Goal: Information Seeking & Learning: Learn about a topic

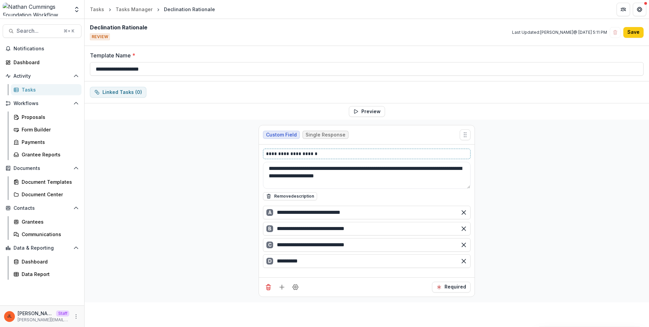
click at [322, 156] on p "**********" at bounding box center [366, 153] width 201 height 7
drag, startPoint x: 322, startPoint y: 156, endPoint x: 245, endPoint y: 154, distance: 76.8
click at [245, 154] on div "**********" at bounding box center [366, 211] width 564 height 183
copy p "**********"
click at [521, 122] on div "**********" at bounding box center [366, 211] width 564 height 183
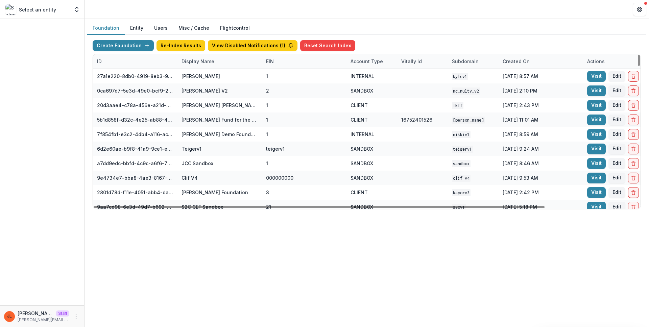
click at [192, 64] on div "Display Name" at bounding box center [197, 61] width 41 height 7
click at [200, 75] on input at bounding box center [219, 76] width 81 height 11
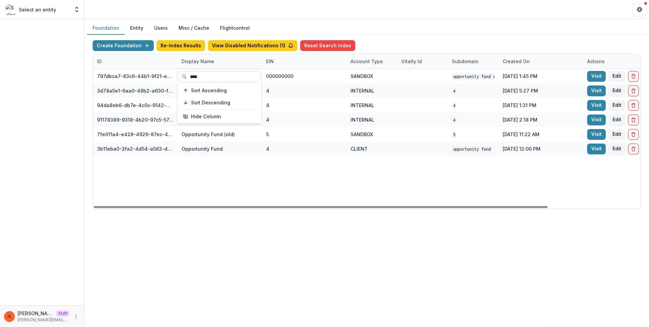
type input "****"
click at [371, 165] on div "797dbca7-83c6-44b1-9f21-ee3637c7698d Opportunity Fund Workflow Sandbox 00000000…" at bounding box center [422, 139] width 659 height 140
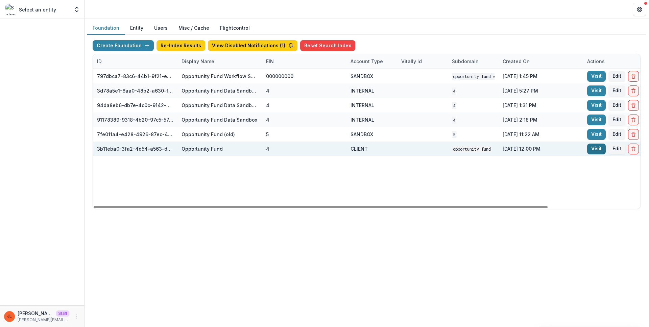
click at [592, 153] on link "Visit" at bounding box center [596, 149] width 19 height 11
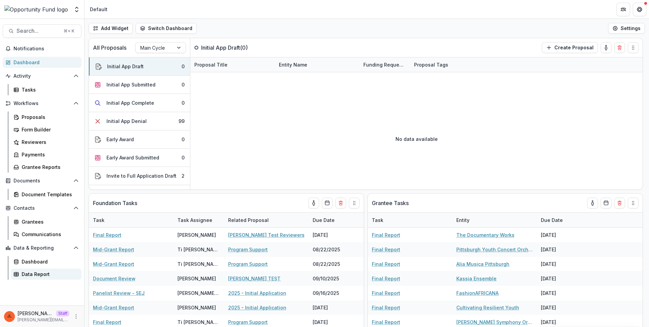
click at [43, 269] on link "Data Report" at bounding box center [46, 274] width 71 height 11
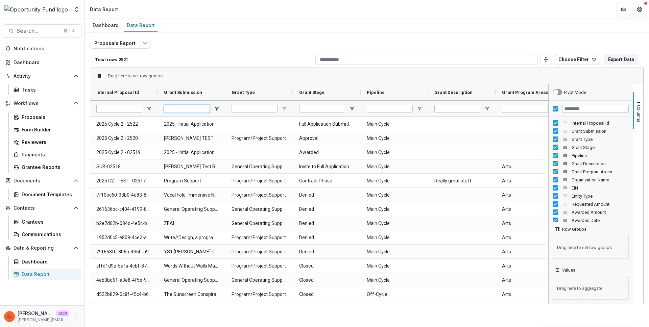
click at [189, 112] on input "Grant Submission Filter Input" at bounding box center [187, 109] width 46 height 8
type input "*"
click at [552, 107] on div at bounding box center [591, 109] width 84 height 16
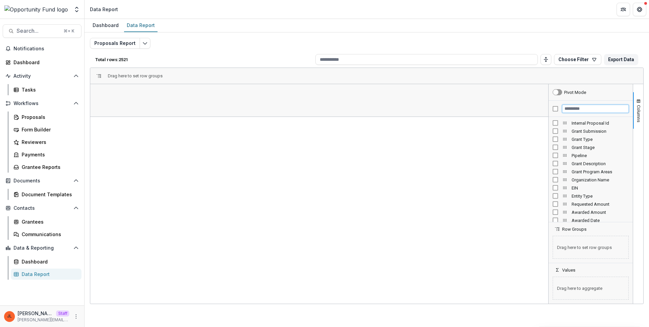
click at [569, 108] on input "Filter Columns Input" at bounding box center [595, 109] width 67 height 8
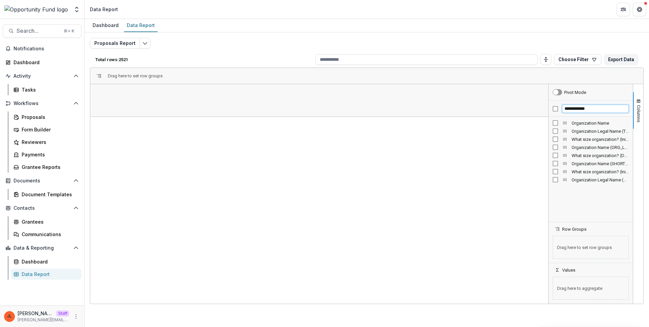
type input "**********"
click at [579, 129] on span "Organization Legal Name (TEXT)" at bounding box center [599, 131] width 57 height 5
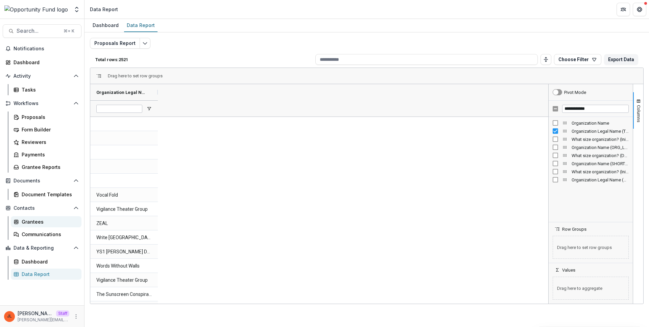
click at [40, 222] on div "Grantees" at bounding box center [49, 221] width 54 height 7
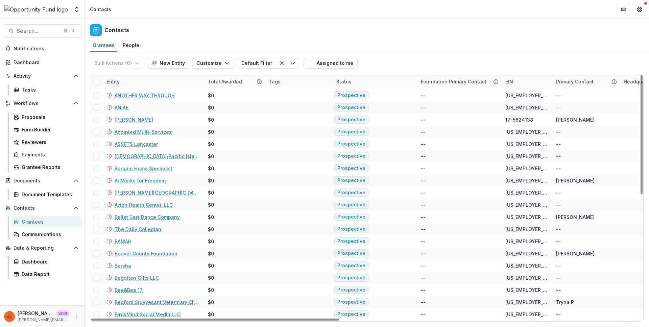
click at [164, 81] on div "Entity" at bounding box center [152, 81] width 101 height 15
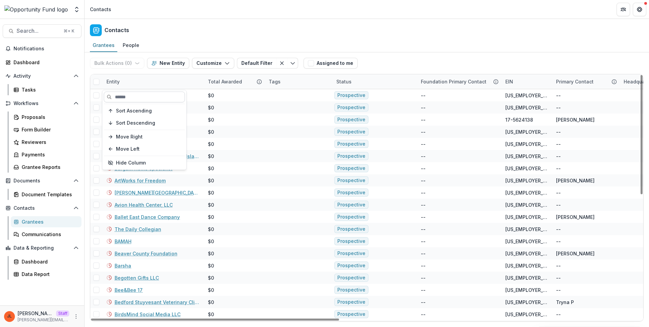
click at [144, 96] on input at bounding box center [144, 97] width 81 height 11
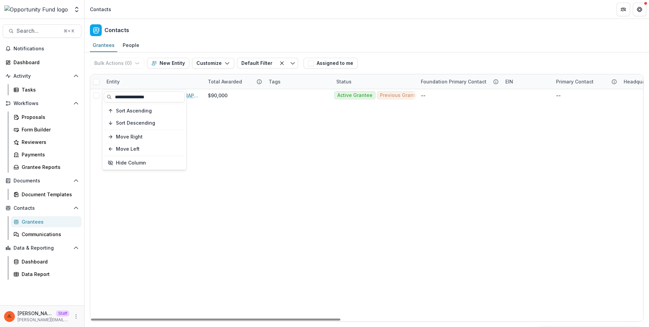
type input "**********"
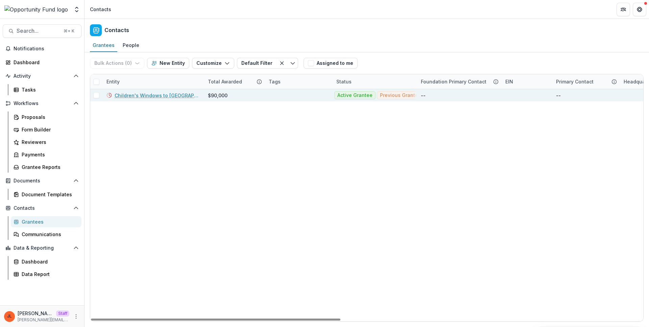
click at [153, 95] on link "Children's Windows to [GEOGRAPHIC_DATA] ([PERSON_NAME] [GEOGRAPHIC_DATA]) 1" at bounding box center [157, 95] width 85 height 7
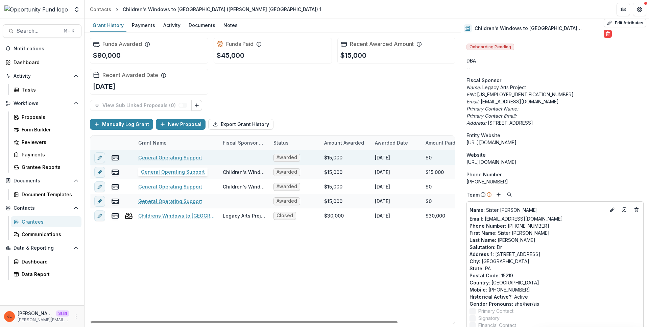
click at [160, 159] on link "General Operating Support" at bounding box center [170, 157] width 64 height 7
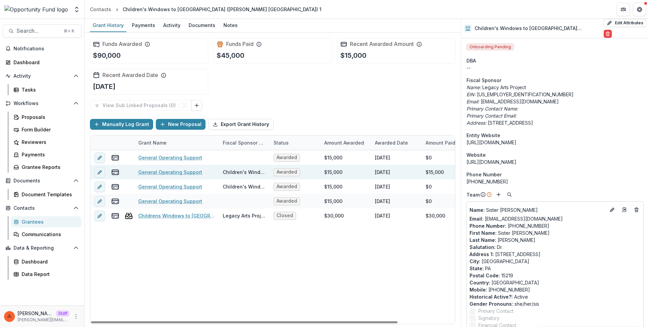
click at [155, 172] on link "General Operating Support" at bounding box center [170, 172] width 64 height 7
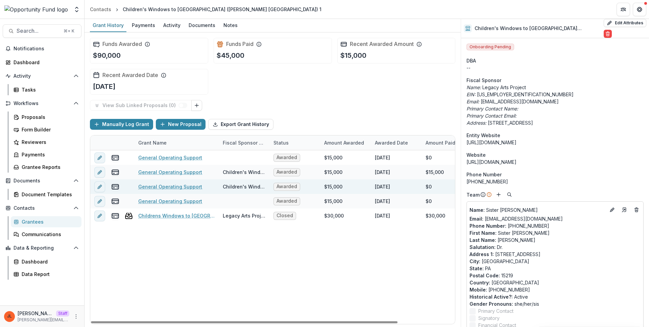
click at [155, 184] on link "General Operating Support" at bounding box center [170, 186] width 64 height 7
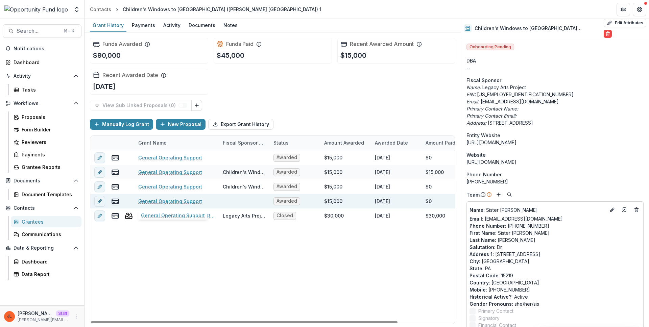
click at [161, 200] on link "General Operating Support" at bounding box center [170, 201] width 64 height 7
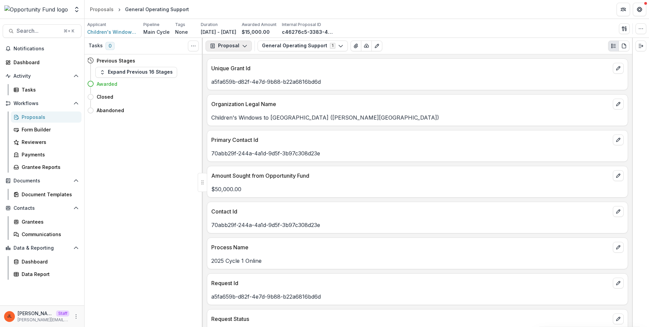
click at [237, 50] on button "Proposal" at bounding box center [228, 46] width 46 height 11
click at [240, 71] on div "Payments" at bounding box center [250, 72] width 62 height 7
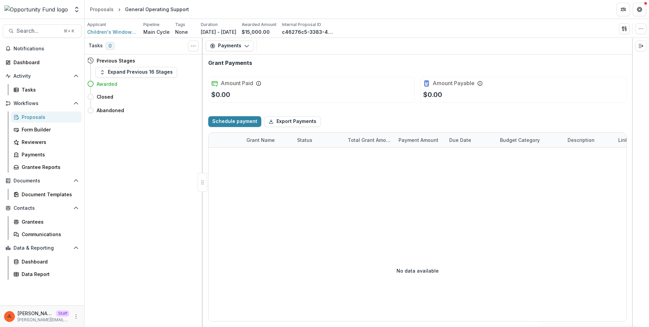
click at [230, 40] on div "Payments Proposal Payments Reports Grant Agreements Board Summaries Bank Details" at bounding box center [417, 46] width 429 height 17
click at [232, 47] on button "Payments" at bounding box center [229, 46] width 48 height 11
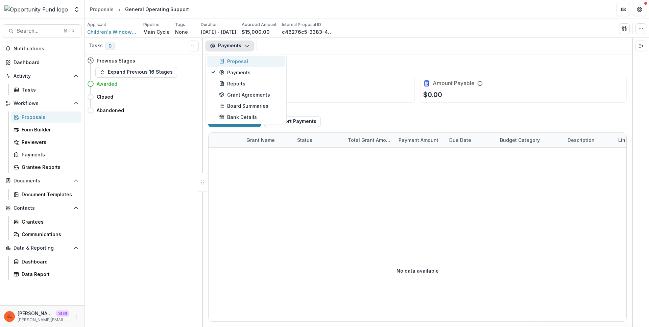
click at [231, 62] on div "Proposal" at bounding box center [250, 61] width 62 height 7
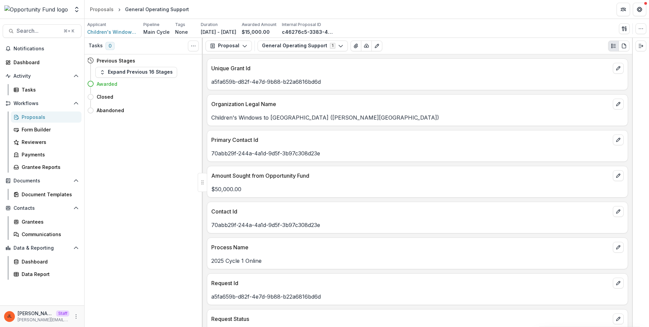
click at [475, 88] on div "Unique Grant Id a5fa659b-d82f-4e7d-9b88-b22a6816bd6d" at bounding box center [417, 74] width 421 height 32
click at [237, 44] on button "Proposal" at bounding box center [228, 46] width 46 height 11
click at [232, 85] on div "Reports" at bounding box center [250, 83] width 62 height 7
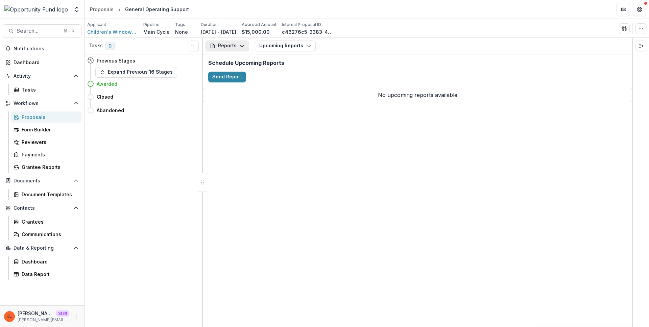
click at [226, 44] on button "Reports" at bounding box center [227, 46] width 44 height 11
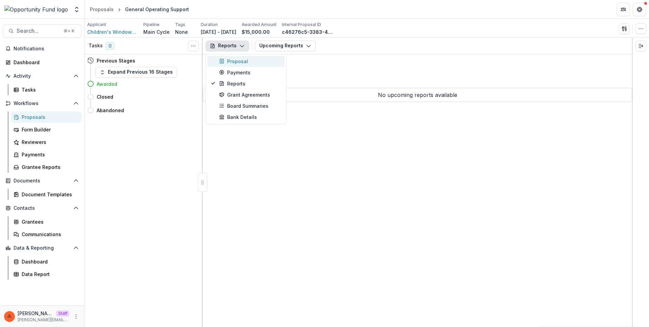
click at [232, 59] on div "Proposal" at bounding box center [250, 61] width 62 height 7
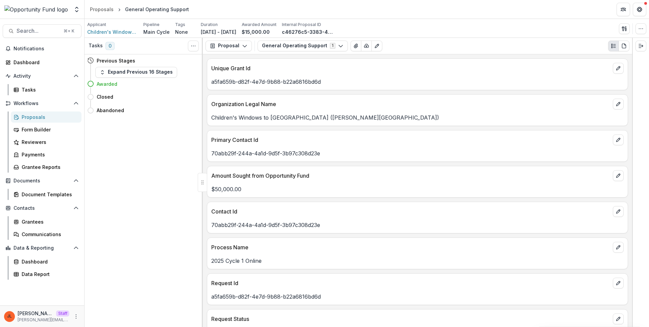
click at [293, 83] on p "a5fa659b-d82f-4e7d-9b88-b22a6816bd6d" at bounding box center [417, 82] width 412 height 8
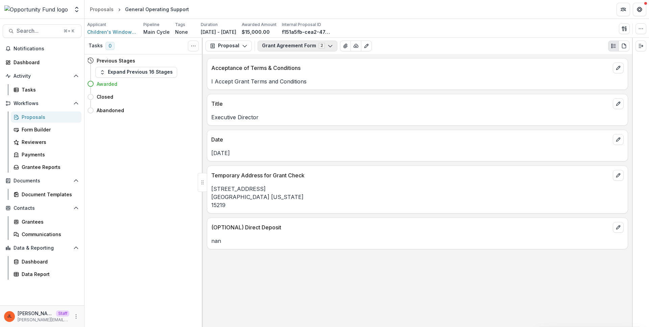
click at [296, 49] on button "Grant Agreement Form 2" at bounding box center [298, 46] width 80 height 11
click at [436, 67] on p "Acceptance of Terms & Conditions" at bounding box center [410, 68] width 399 height 8
click at [240, 46] on button "Proposal" at bounding box center [228, 46] width 46 height 11
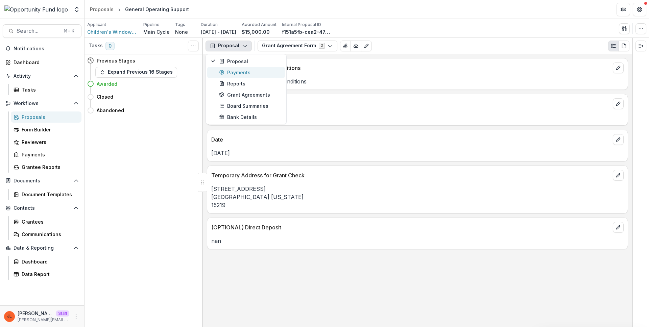
click at [238, 74] on div "Payments" at bounding box center [250, 72] width 62 height 7
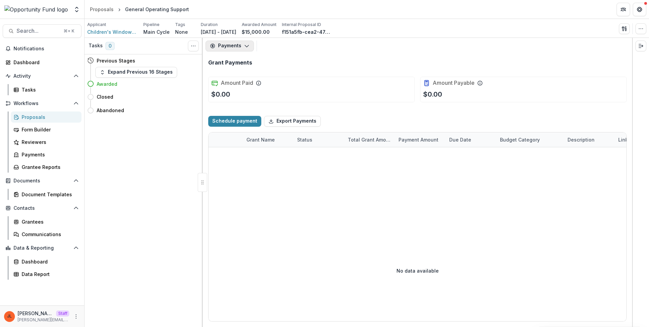
click at [224, 42] on button "Payments" at bounding box center [229, 46] width 48 height 11
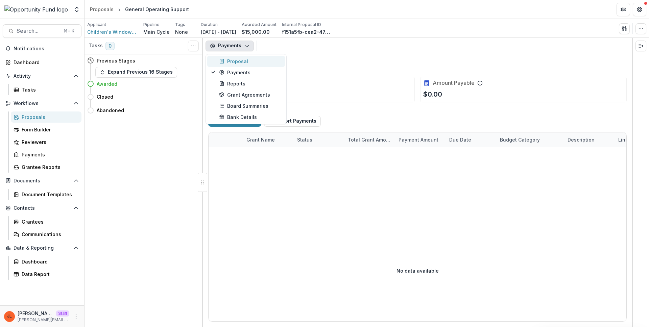
click at [229, 62] on div "Proposal" at bounding box center [250, 61] width 62 height 7
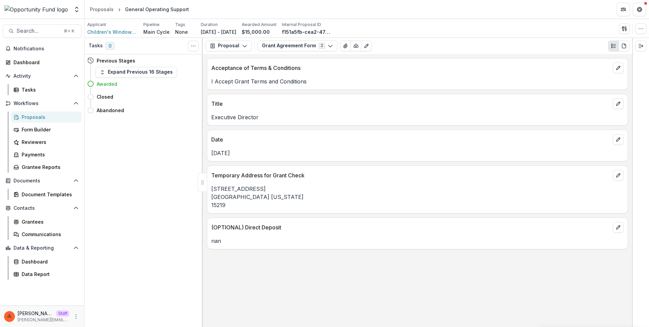
click at [216, 53] on div "Proposal Proposal Payments Reports Grant Agreements Board Summaries Bank Detail…" at bounding box center [417, 46] width 429 height 16
click at [217, 50] on button "Proposal" at bounding box center [228, 46] width 46 height 11
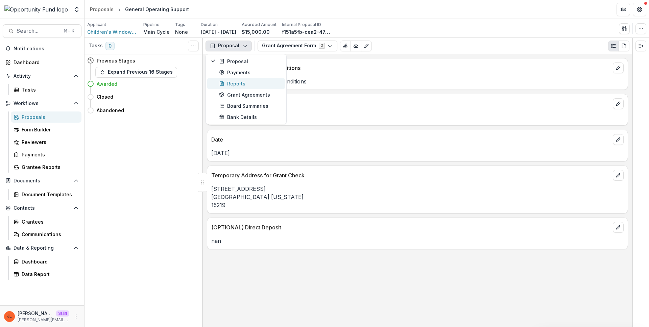
click at [239, 84] on div "Reports" at bounding box center [250, 83] width 62 height 7
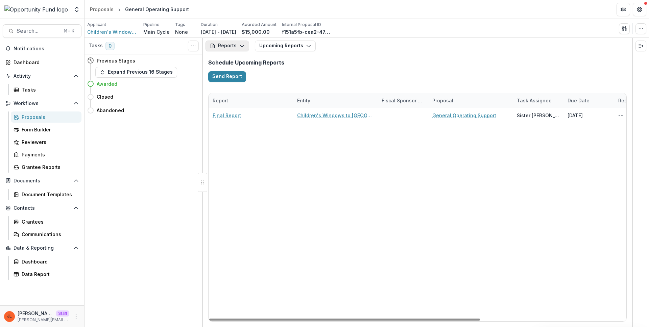
click at [220, 48] on button "Reports" at bounding box center [227, 46] width 44 height 11
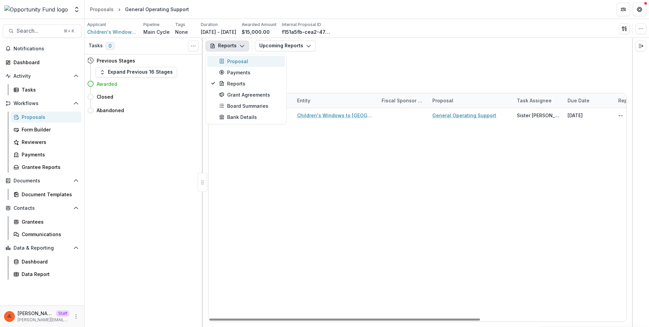
click at [234, 64] on div "Proposal" at bounding box center [250, 61] width 62 height 7
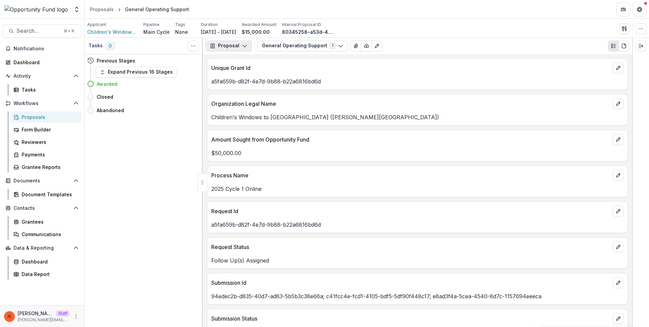
click at [241, 51] on button "Proposal" at bounding box center [228, 46] width 46 height 11
click at [240, 69] on div "Payments" at bounding box center [250, 72] width 62 height 7
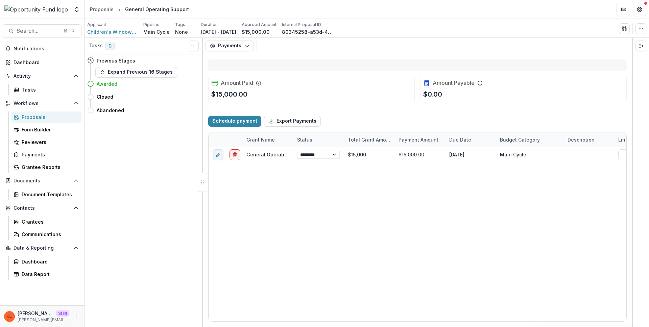
select select "****"
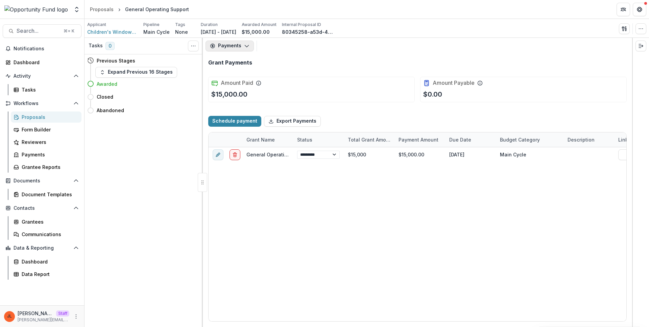
click at [250, 41] on button "Payments" at bounding box center [229, 46] width 48 height 11
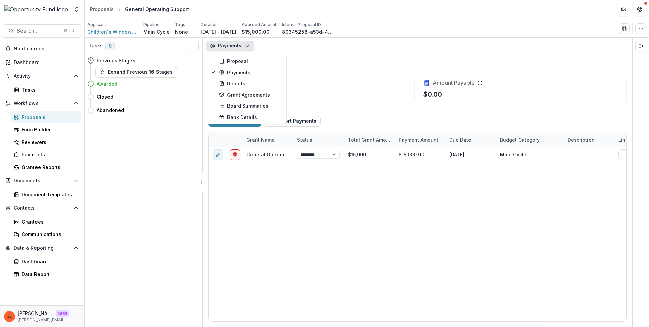
click at [249, 44] on button "Payments" at bounding box center [229, 46] width 48 height 11
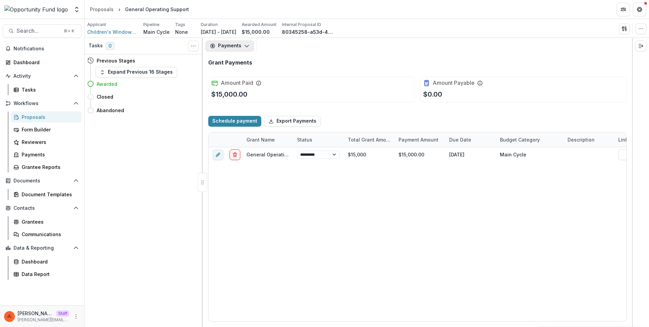
click at [248, 44] on icon "button" at bounding box center [246, 45] width 5 height 5
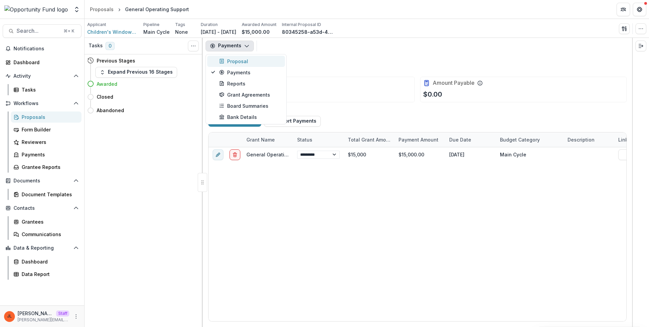
click at [245, 58] on div "Proposal" at bounding box center [250, 61] width 62 height 7
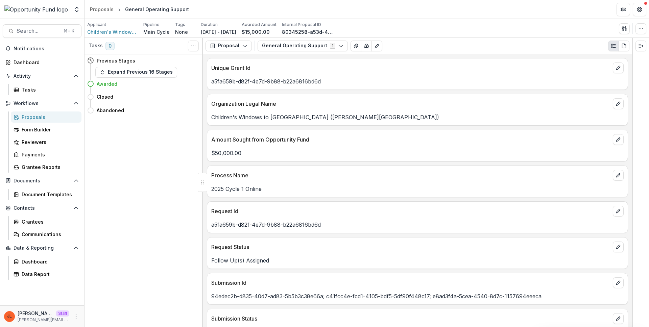
click at [220, 51] on div "Proposal Proposal Payments Reports Grant Agreements Board Summaries Bank Detail…" at bounding box center [417, 46] width 429 height 16
click at [220, 48] on button "Proposal" at bounding box center [228, 46] width 46 height 11
click at [236, 81] on div "Reports" at bounding box center [250, 83] width 62 height 7
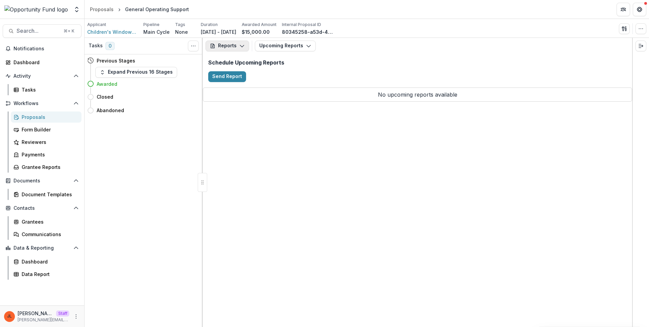
click at [220, 46] on button "Reports" at bounding box center [227, 46] width 44 height 11
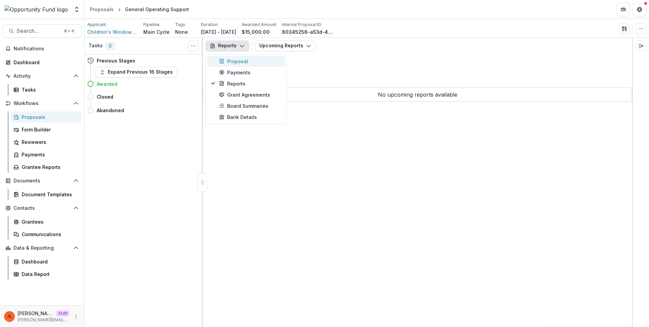
click at [228, 63] on div "Proposal" at bounding box center [250, 61] width 62 height 7
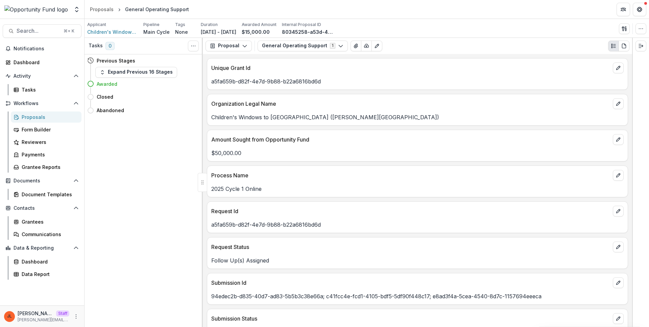
click at [230, 53] on div "Proposal Proposal Payments Reports Grant Agreements Board Summaries Bank Detail…" at bounding box center [417, 46] width 429 height 16
click at [230, 49] on button "Proposal" at bounding box center [228, 46] width 46 height 11
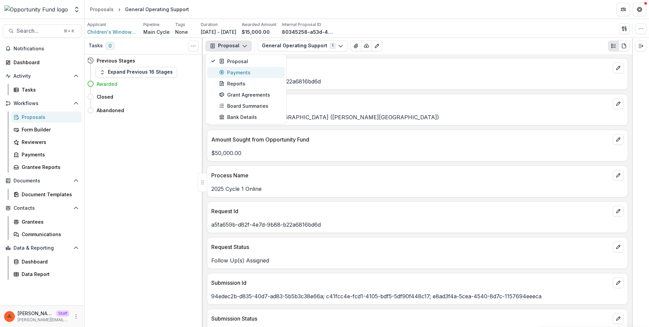
click at [228, 74] on div "Payments" at bounding box center [250, 72] width 62 height 7
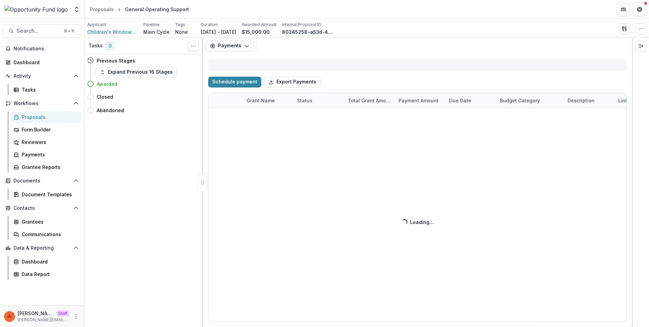
select select "****"
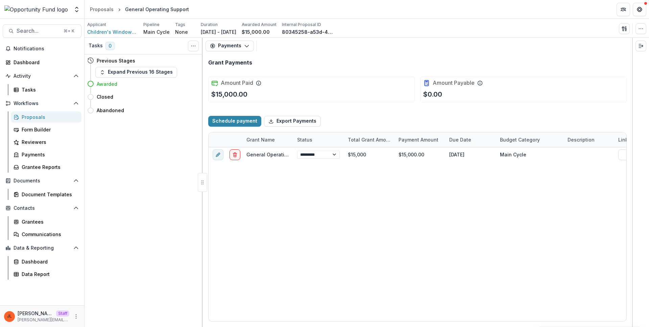
select select "****"
click at [243, 51] on div "Payments Proposal Payments Reports Grant Agreements Board Summaries Bank Details" at bounding box center [417, 46] width 429 height 16
select select "****"
click at [243, 49] on button "Payments" at bounding box center [229, 46] width 48 height 11
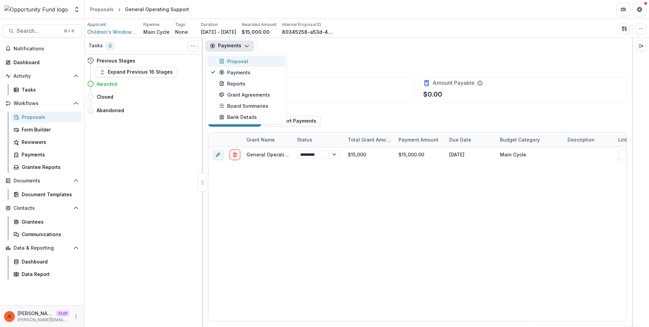
click at [242, 59] on div "Proposal" at bounding box center [250, 61] width 62 height 7
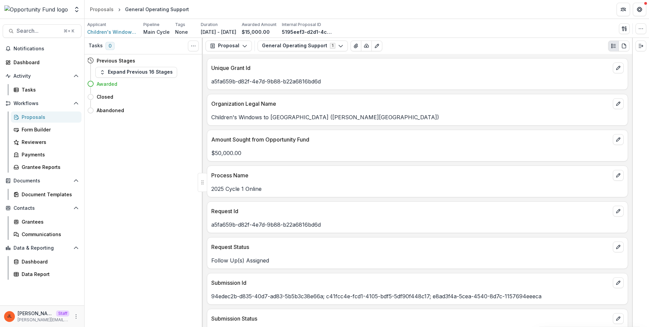
click at [226, 51] on div "Proposal Proposal Payments Reports Grant Agreements Board Summaries Bank Detail…" at bounding box center [417, 46] width 429 height 16
click at [227, 49] on button "Proposal" at bounding box center [228, 46] width 46 height 11
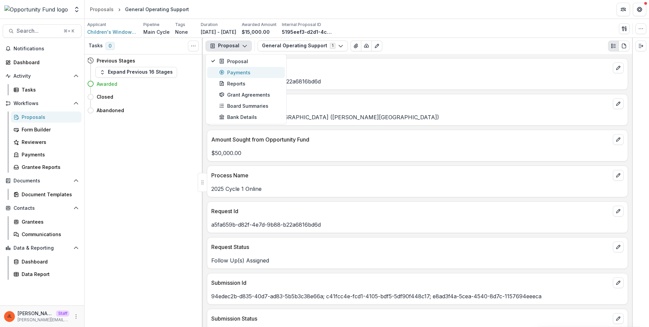
click at [250, 69] on div "Payments" at bounding box center [250, 72] width 62 height 7
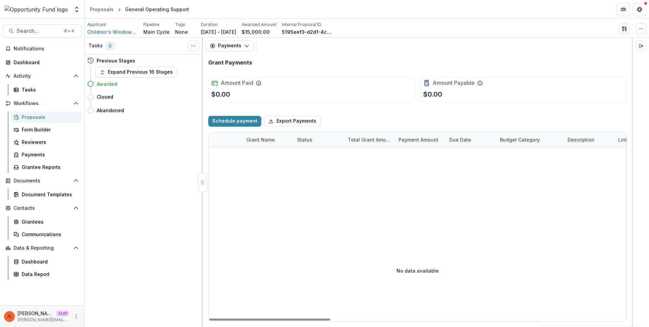
click at [306, 64] on div "Grant Payments" at bounding box center [417, 62] width 418 height 6
click at [240, 49] on button "Payments" at bounding box center [229, 46] width 48 height 11
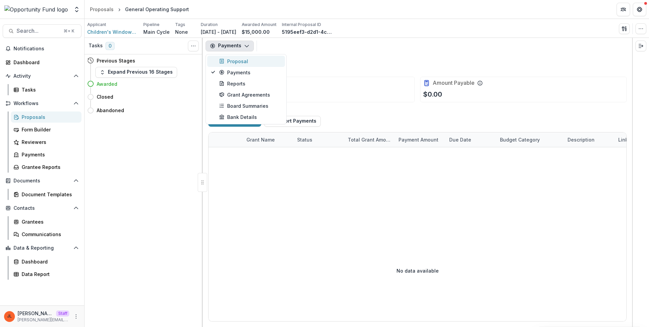
click at [233, 64] on div "Proposal" at bounding box center [250, 61] width 62 height 7
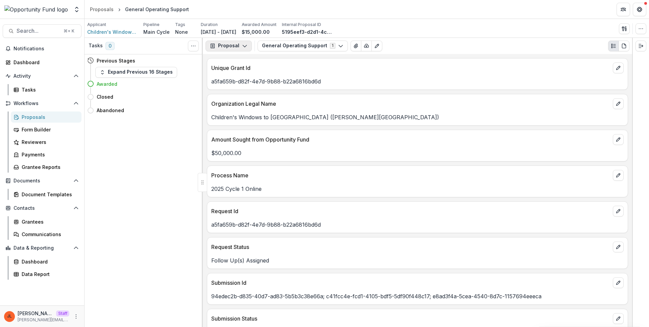
click at [240, 49] on button "Proposal" at bounding box center [228, 46] width 46 height 11
click at [241, 83] on div "Reports" at bounding box center [250, 83] width 62 height 7
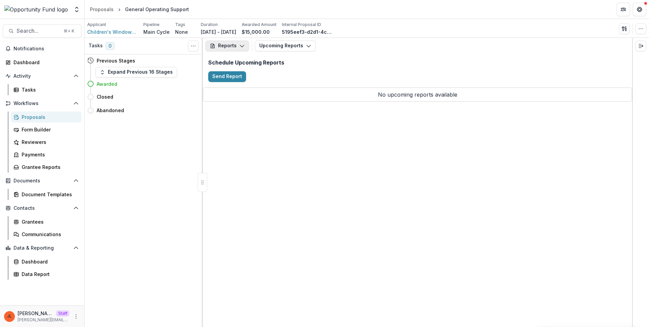
click at [237, 50] on button "Reports" at bounding box center [227, 46] width 44 height 11
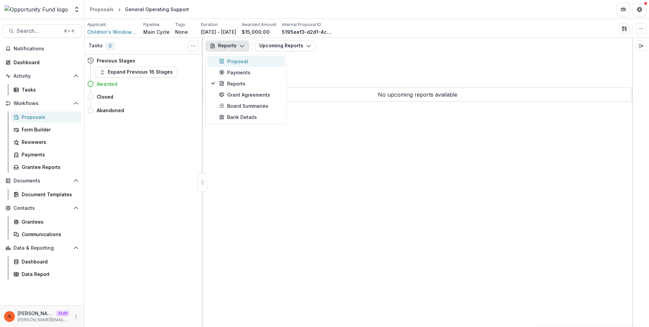
click at [237, 64] on div "Proposal" at bounding box center [250, 61] width 62 height 7
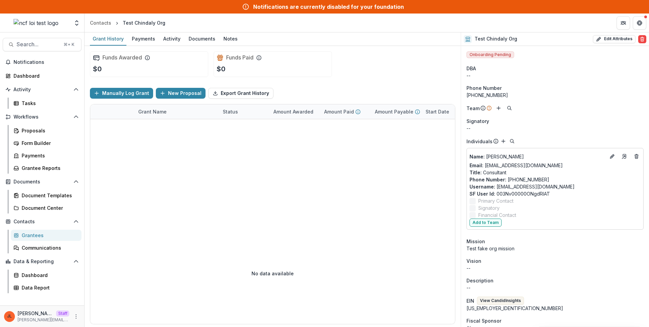
scroll to position [1, 0]
click at [285, 168] on div at bounding box center [365, 170] width 551 height 103
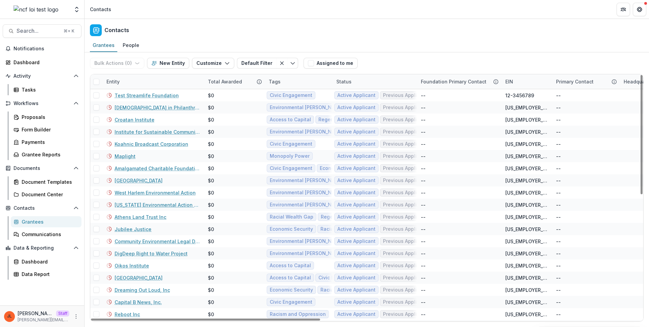
click at [224, 34] on div "Contacts" at bounding box center [366, 29] width 564 height 20
click at [139, 75] on div "Entity" at bounding box center [152, 81] width 101 height 15
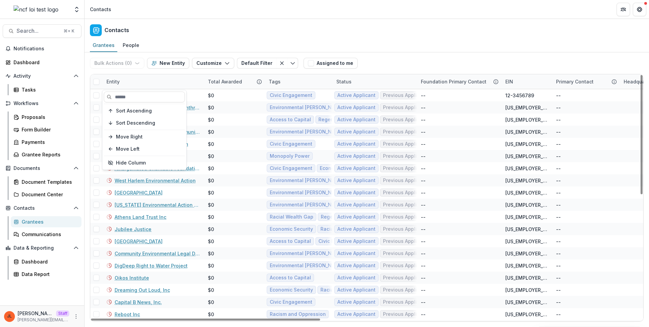
click at [121, 82] on div "Entity" at bounding box center [112, 81] width 21 height 7
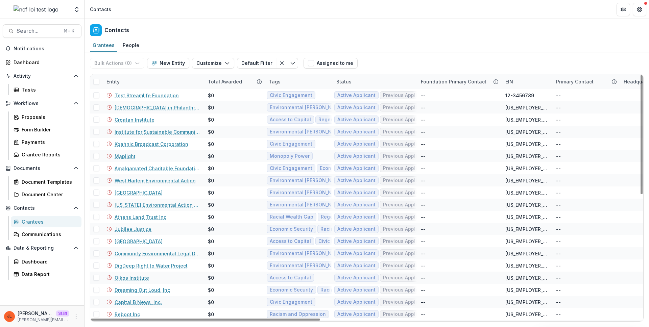
click at [121, 82] on div "Entity" at bounding box center [112, 81] width 21 height 7
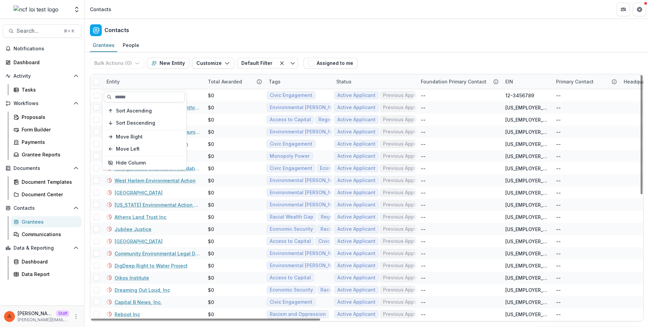
click at [123, 94] on input at bounding box center [144, 97] width 81 height 11
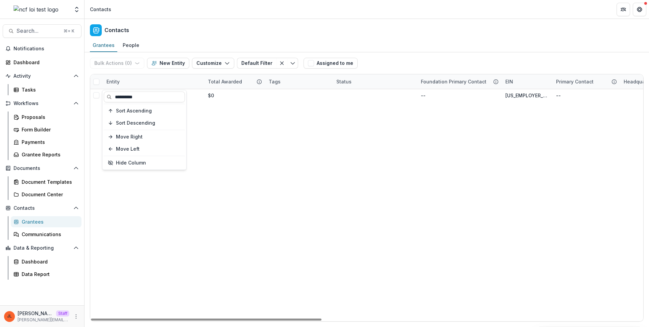
type input "**********"
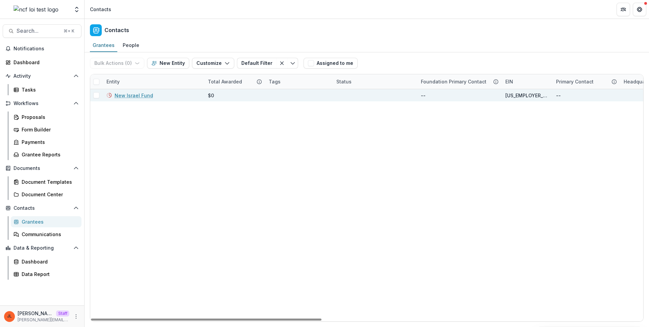
click at [143, 99] on div "New Israel Fund" at bounding box center [152, 95] width 93 height 12
click at [143, 97] on link "New Israel Fund" at bounding box center [134, 95] width 39 height 7
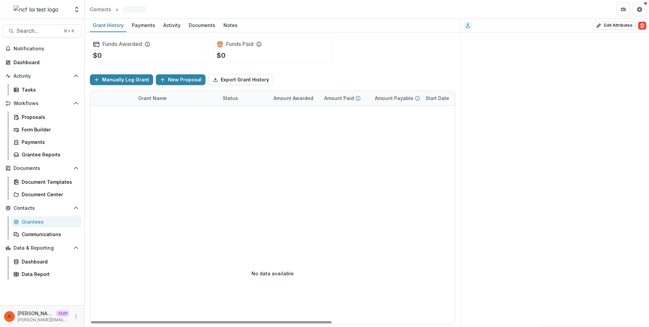
click at [250, 165] on div at bounding box center [365, 164] width 551 height 117
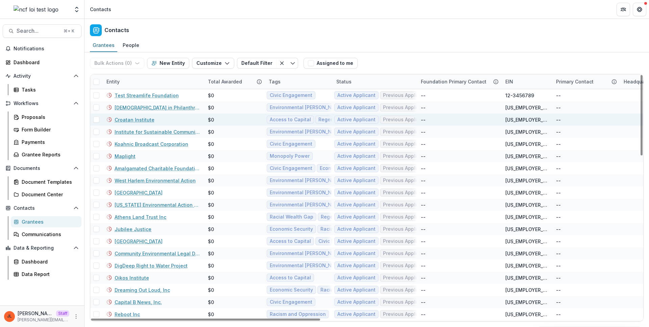
scroll to position [136, 0]
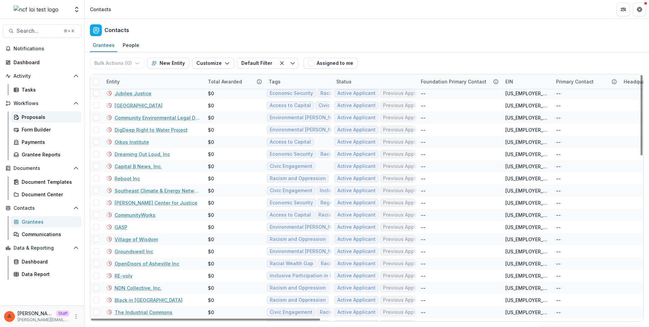
click at [36, 121] on link "Proposals" at bounding box center [46, 117] width 71 height 11
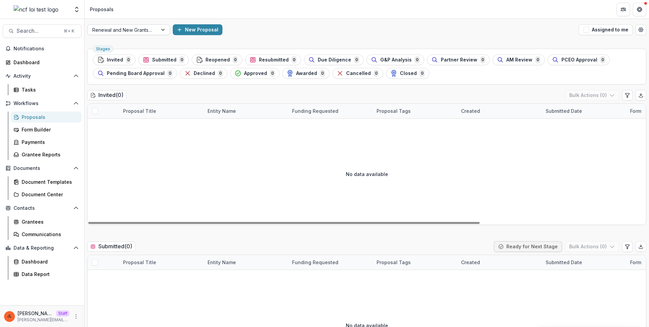
click at [150, 31] on div at bounding box center [122, 30] width 60 height 8
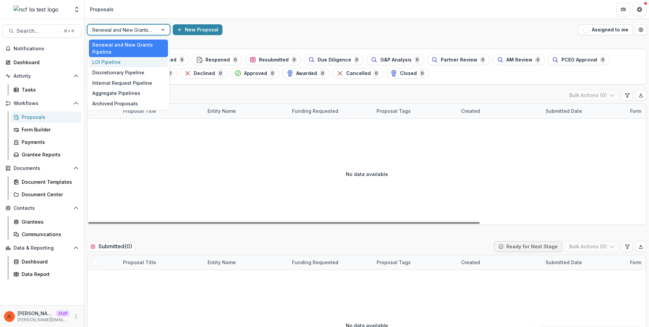
click at [137, 58] on div "LOI Pipeline" at bounding box center [128, 62] width 79 height 10
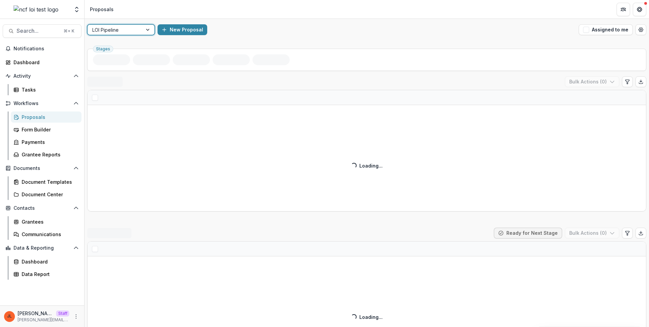
click at [305, 70] on div "Stages" at bounding box center [366, 60] width 559 height 22
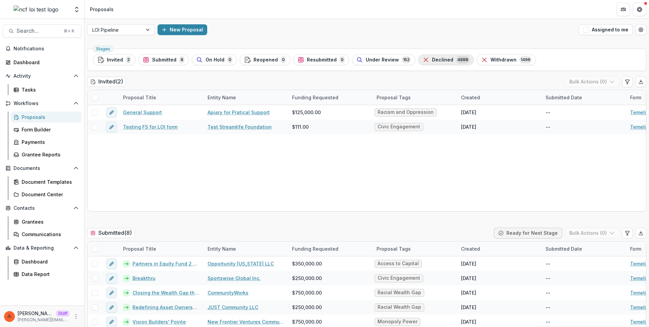
click at [433, 61] on span "Declined" at bounding box center [442, 60] width 21 height 6
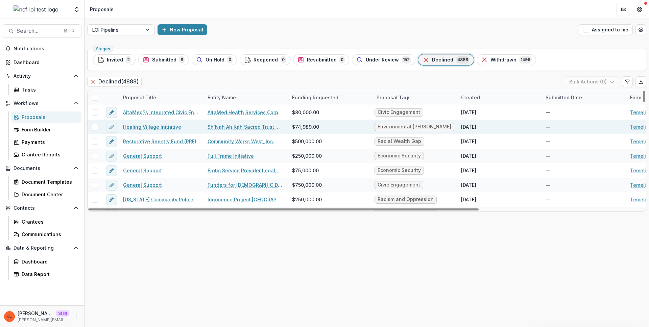
click at [160, 128] on link "Healing Village Initiative" at bounding box center [152, 126] width 58 height 7
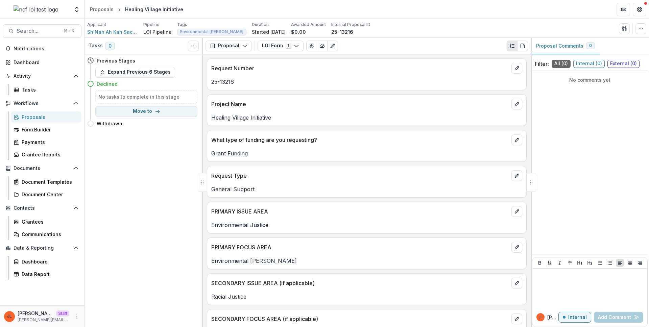
click at [40, 118] on div "Proposals" at bounding box center [49, 117] width 54 height 7
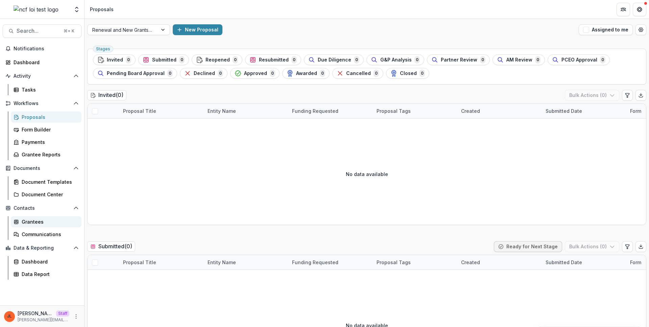
click at [35, 222] on div "Grantees" at bounding box center [49, 221] width 54 height 7
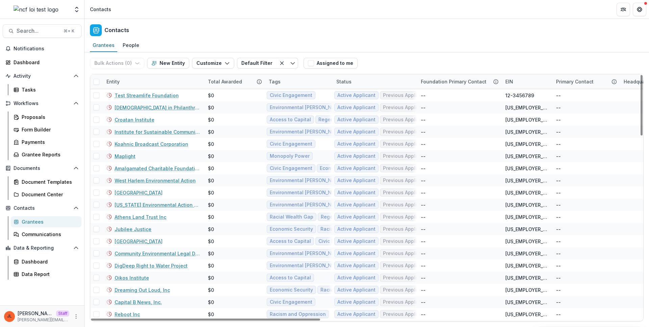
click at [156, 83] on div "Entity" at bounding box center [152, 81] width 101 height 15
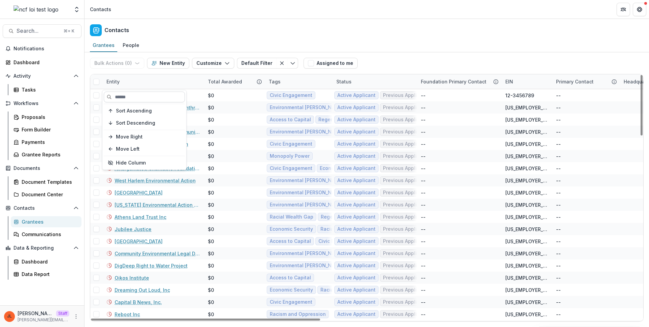
click at [126, 100] on input at bounding box center [144, 97] width 81 height 11
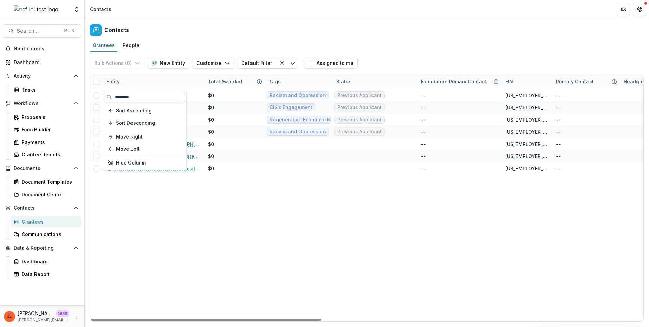
type input "********"
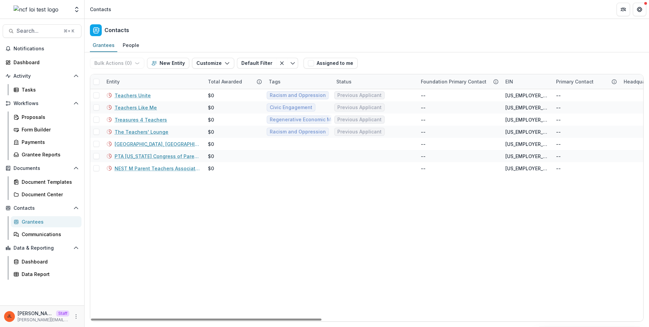
click at [141, 109] on link "Teachers Like Me" at bounding box center [136, 107] width 42 height 7
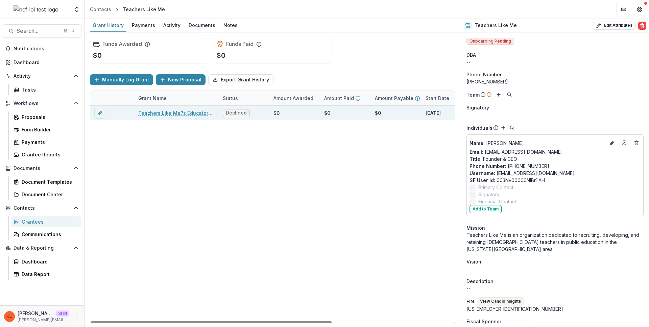
click at [165, 112] on link "Teachers Like Me?s Educators (General Support)" at bounding box center [176, 112] width 76 height 7
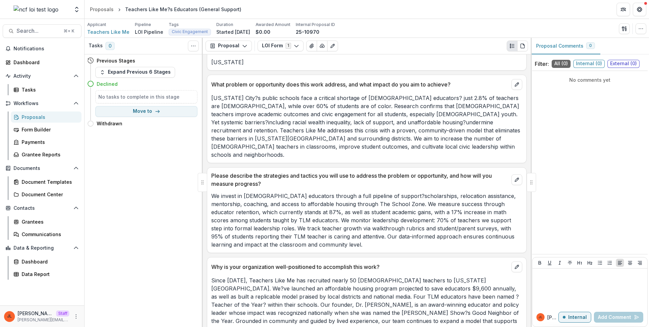
scroll to position [375, 0]
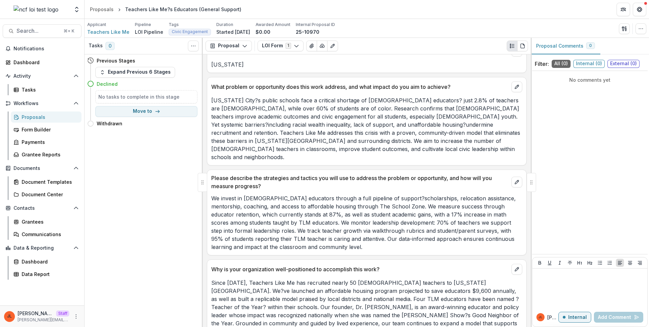
click at [324, 113] on p "Kansas City?s public schools face a critical shortage of Black educators? just …" at bounding box center [366, 128] width 311 height 65
drag, startPoint x: 390, startPoint y: 101, endPoint x: 204, endPoint y: 95, distance: 186.7
click at [204, 95] on div "Request Number 25-10970 Project Name Teachers Like Me?s Educators (General Supp…" at bounding box center [367, 190] width 328 height 273
copy p "Kansas City?s public schools face a critical shortage of Black educators?"
click at [366, 142] on p "Kansas City?s public schools face a critical shortage of Black educators? just …" at bounding box center [366, 128] width 311 height 65
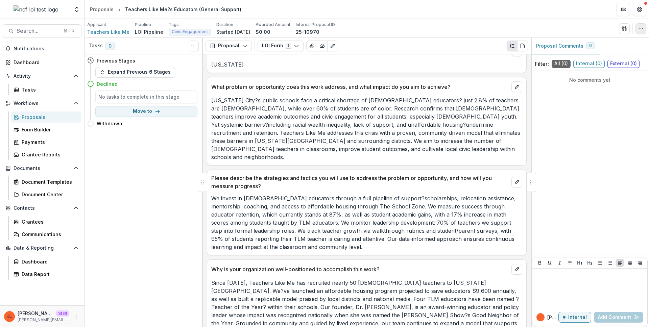
click at [637, 24] on button "button" at bounding box center [640, 28] width 11 height 11
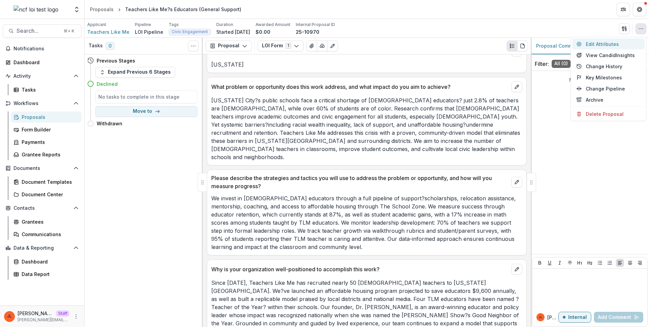
click at [598, 46] on button "Edit Attributes" at bounding box center [608, 44] width 72 height 11
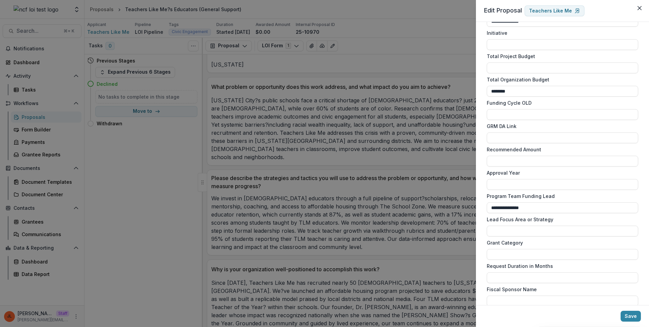
scroll to position [513, 0]
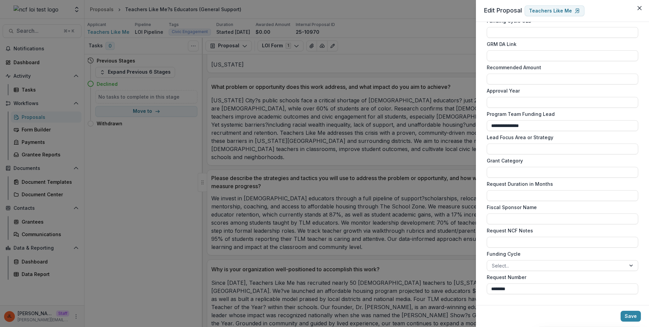
click at [322, 129] on div "**********" at bounding box center [324, 163] width 649 height 327
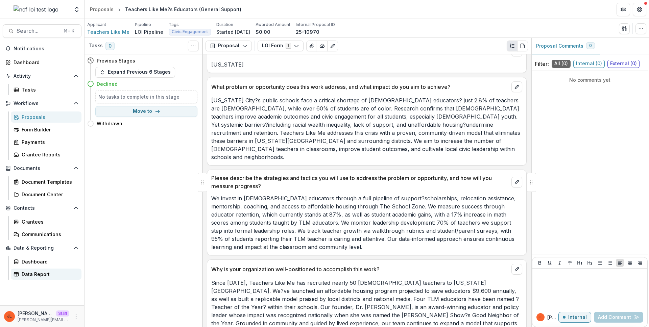
click at [54, 272] on div "Data Report" at bounding box center [49, 274] width 54 height 7
click at [370, 122] on p "Kansas City?s public schools face a critical shortage of Black educators? just …" at bounding box center [366, 128] width 311 height 65
click at [417, 127] on p "Kansas City?s public schools face a critical shortage of Black educators? just …" at bounding box center [366, 128] width 311 height 65
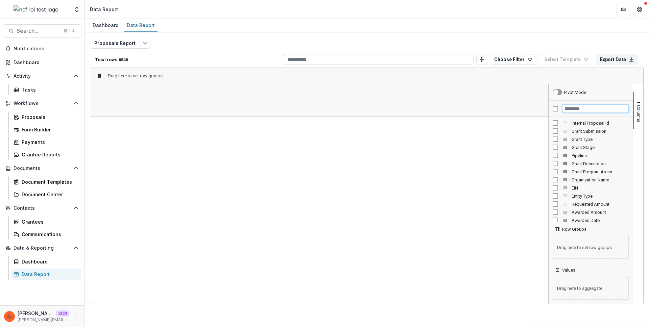
click at [566, 111] on input "Filter Columns Input" at bounding box center [595, 109] width 67 height 8
type input "*"
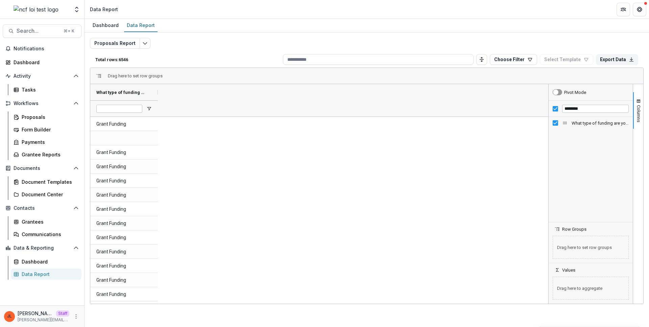
click at [147, 103] on div at bounding box center [124, 108] width 68 height 16
click at [148, 104] on div at bounding box center [124, 108] width 68 height 16
click at [150, 107] on span "Open Filter Menu" at bounding box center [148, 108] width 5 height 5
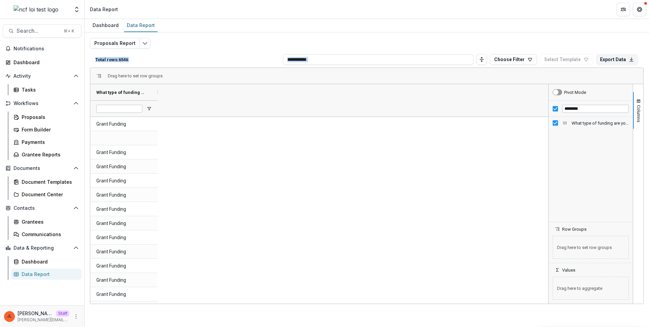
drag, startPoint x: 433, startPoint y: 92, endPoint x: 229, endPoint y: 163, distance: 215.8
click at [312, 148] on div "Dashboard Data Report Proposals Report Total rows: 6546 Choose Filter Personal …" at bounding box center [366, 173] width 564 height 308
click at [604, 111] on input "********" at bounding box center [595, 109] width 67 height 8
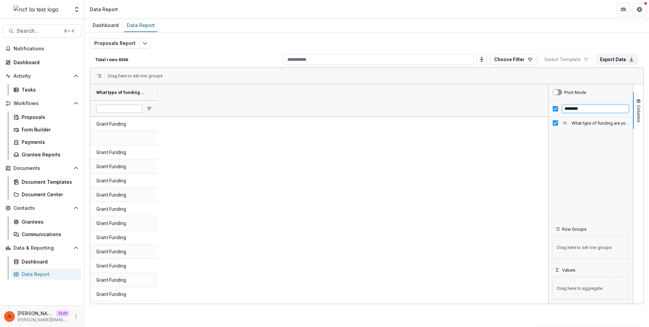
click at [604, 111] on input "********" at bounding box center [595, 109] width 67 height 8
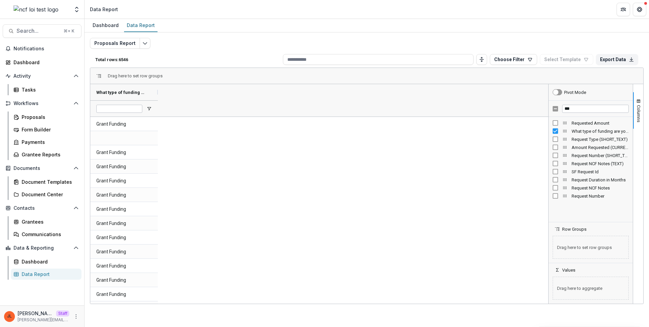
click at [587, 164] on span "Request NCF Notes (TEXT)" at bounding box center [599, 163] width 57 height 5
click at [218, 108] on span "Open Filter Menu" at bounding box center [216, 108] width 5 height 5
click at [577, 105] on input "***" at bounding box center [595, 109] width 67 height 8
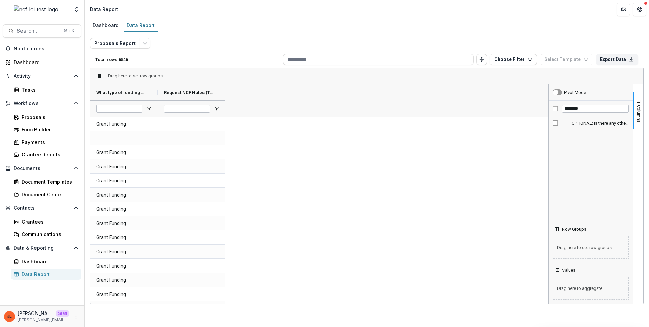
click at [592, 125] on div "OPTIONAL: Is there any other contextual information you would like NCF to know …" at bounding box center [591, 123] width 76 height 8
click at [591, 124] on span "OPTIONAL: Is there any other contextual information you would like NCF to know …" at bounding box center [599, 123] width 57 height 5
drag, startPoint x: 293, startPoint y: 92, endPoint x: 439, endPoint y: 90, distance: 146.4
click at [439, 90] on div at bounding box center [439, 92] width 3 height 16
click at [581, 106] on input "********" at bounding box center [595, 109] width 67 height 8
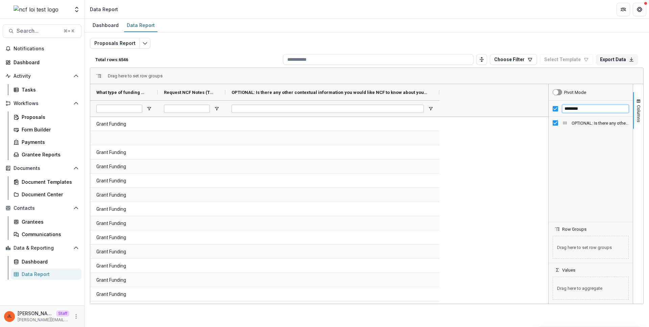
click at [581, 106] on input "********" at bounding box center [595, 109] width 67 height 8
click at [567, 111] on input "********" at bounding box center [595, 109] width 67 height 8
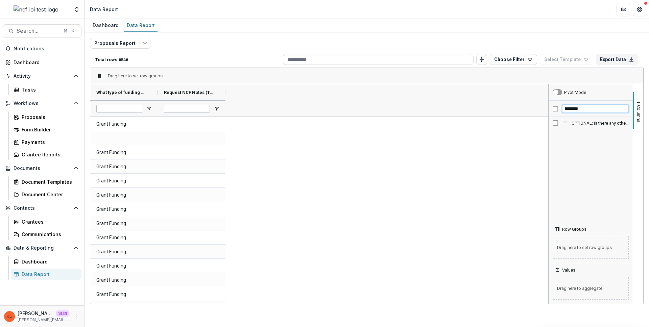
click at [567, 110] on input "********" at bounding box center [595, 109] width 67 height 8
type input "*******"
click at [589, 122] on span "Retired FY25; Portal Question: How will the proposed work lead to impact on the…" at bounding box center [599, 123] width 57 height 5
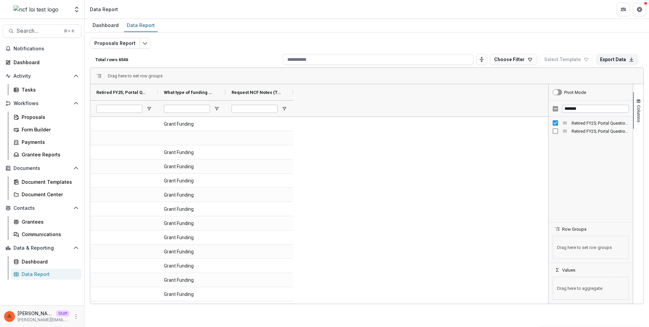
click at [589, 129] on span "Retired FY25; Portal Question: Please describe how your organization’s work ali…" at bounding box center [599, 131] width 57 height 5
click at [283, 111] on span "Open Filter Menu" at bounding box center [284, 108] width 5 height 5
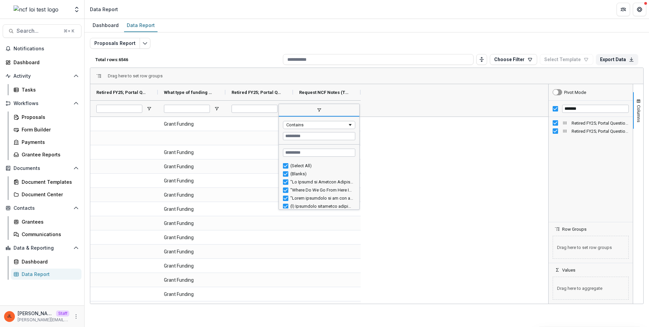
click at [144, 111] on div at bounding box center [124, 108] width 68 height 16
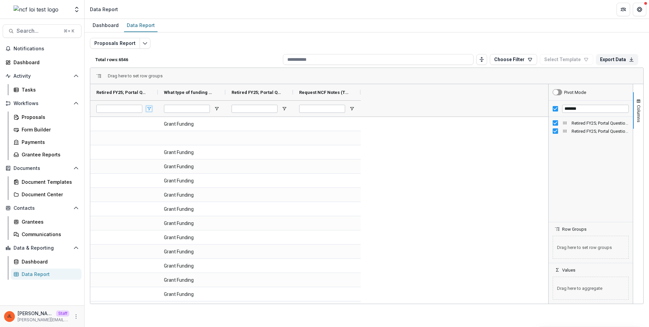
click at [147, 111] on span "Open Filter Menu" at bounding box center [148, 108] width 5 height 5
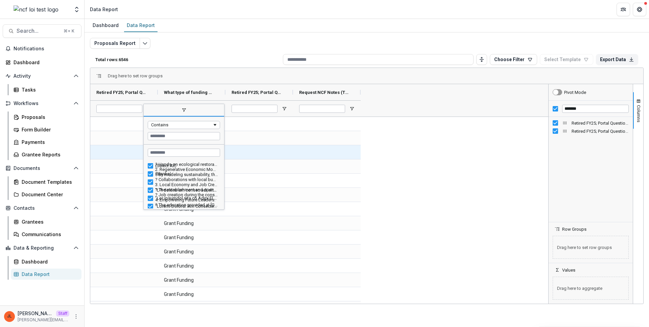
click at [329, 148] on div at bounding box center [327, 152] width 68 height 14
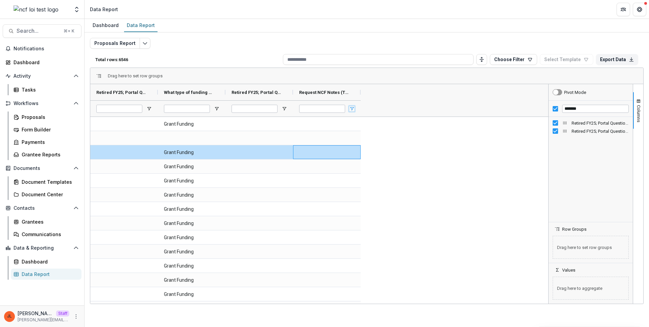
click at [354, 108] on span "Open Filter Menu" at bounding box center [351, 108] width 5 height 5
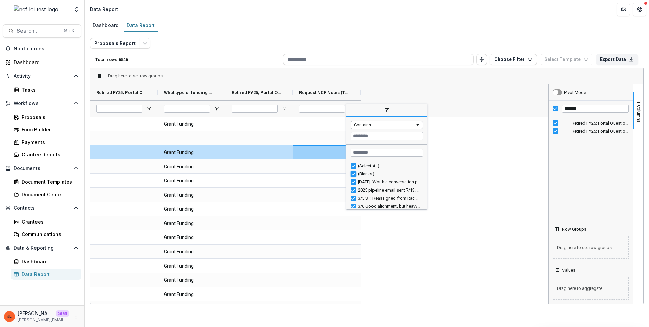
type input "**********"
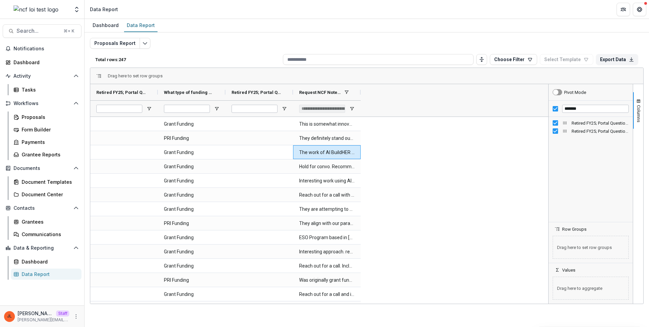
click at [574, 107] on input "*******" at bounding box center [595, 109] width 67 height 8
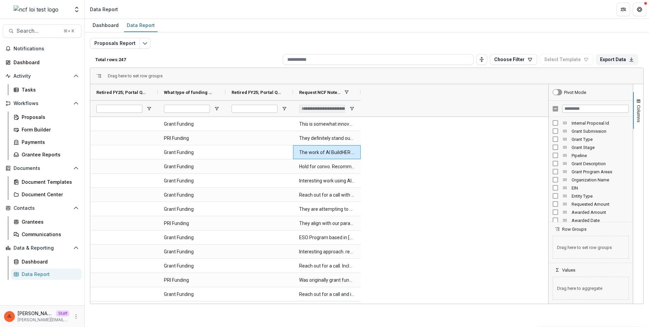
click at [587, 132] on span "Grant Submission" at bounding box center [599, 131] width 57 height 5
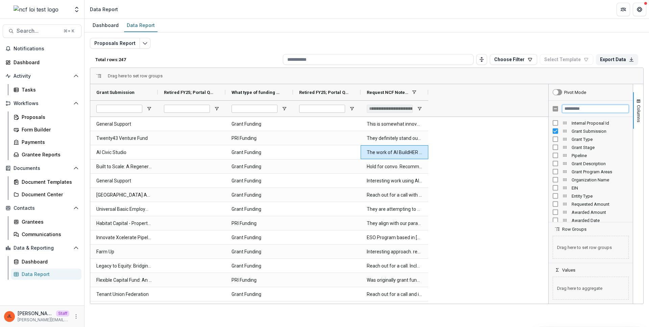
click at [580, 108] on input "Filter Columns Input" at bounding box center [595, 109] width 67 height 8
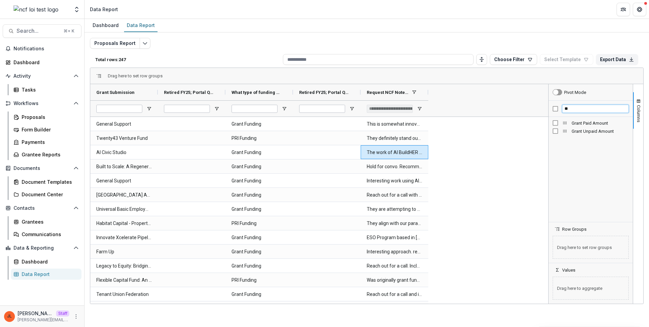
type input "*"
type input "**"
click at [589, 131] on span "Temelio Grant Submission Id" at bounding box center [599, 131] width 57 height 5
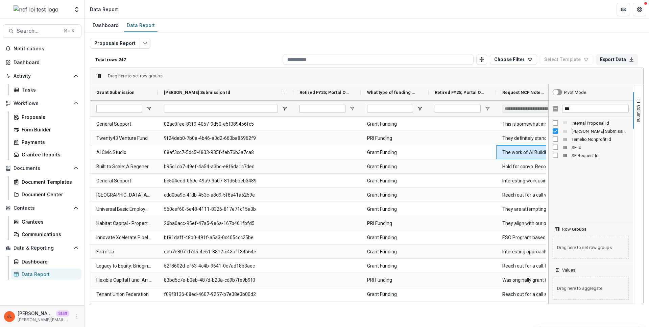
drag, startPoint x: 224, startPoint y: 92, endPoint x: 295, endPoint y: 94, distance: 70.7
click at [295, 94] on div at bounding box center [293, 92] width 3 height 16
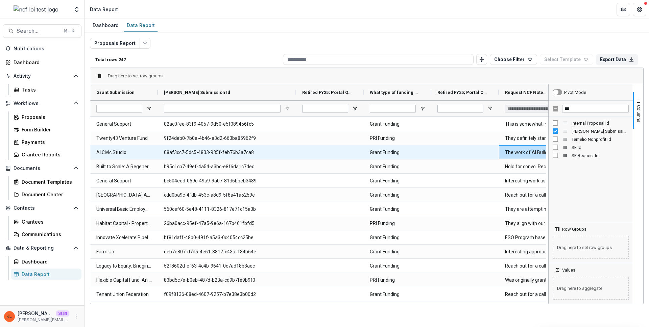
click at [217, 150] on Id-896 "08af3cc7-5dc5-4833-935f-feb76b3a7ca8" at bounding box center [227, 153] width 126 height 14
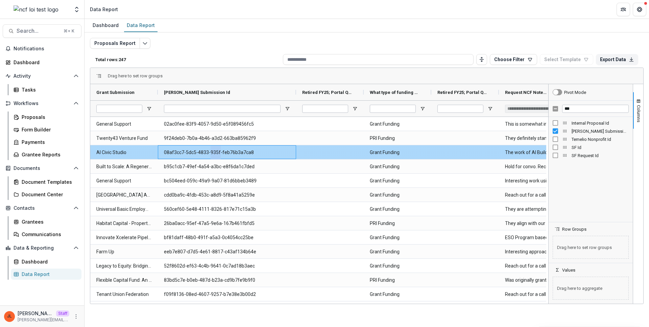
click at [217, 150] on Id-896 "08af3cc7-5dc5-4833-935f-feb76b3a7ca8" at bounding box center [227, 153] width 126 height 14
copy Id-896 "08af3cc7-5dc5-4833-935f-feb76b3a7ca8"
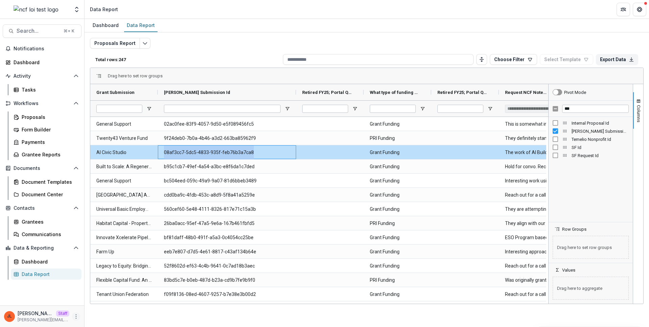
click at [79, 318] on div "JL Jeanne Locker Staff jeanne@trytemelio.com" at bounding box center [42, 316] width 76 height 13
click at [77, 317] on icon "More" at bounding box center [75, 316] width 5 height 5
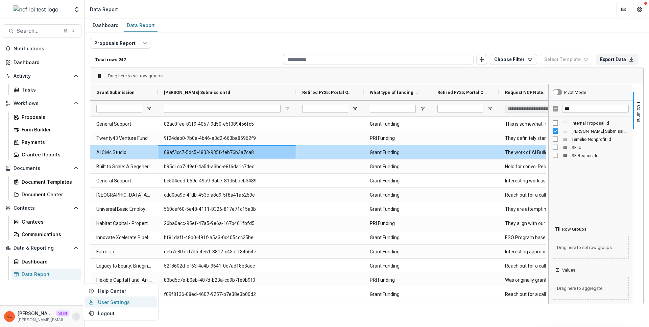
click at [95, 302] on link "User Settings" at bounding box center [120, 302] width 72 height 11
click at [41, 115] on div "Proposals" at bounding box center [49, 117] width 54 height 7
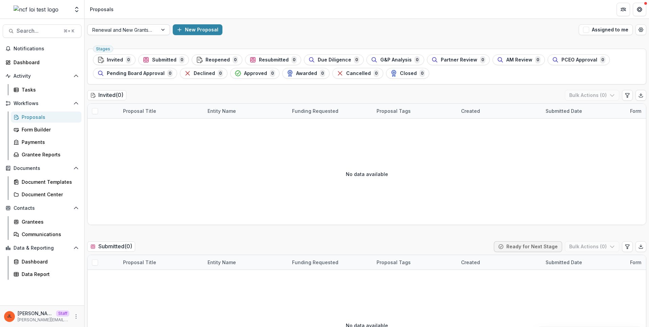
click at [155, 30] on div "Renewal and New Grants Pipeline" at bounding box center [123, 30] width 70 height 10
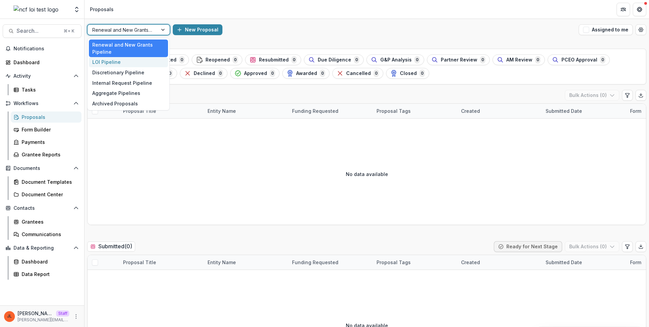
click at [138, 64] on div "LOI Pipeline" at bounding box center [128, 62] width 79 height 10
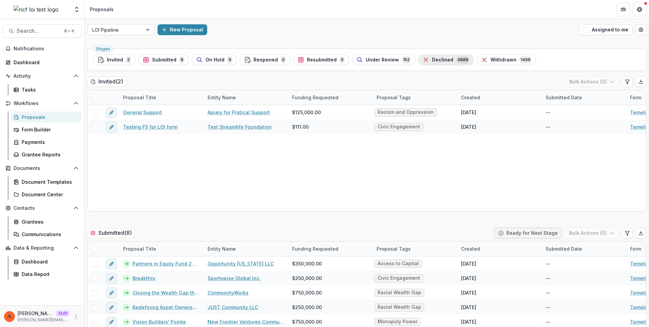
click at [442, 62] on span "Declined" at bounding box center [442, 60] width 21 height 6
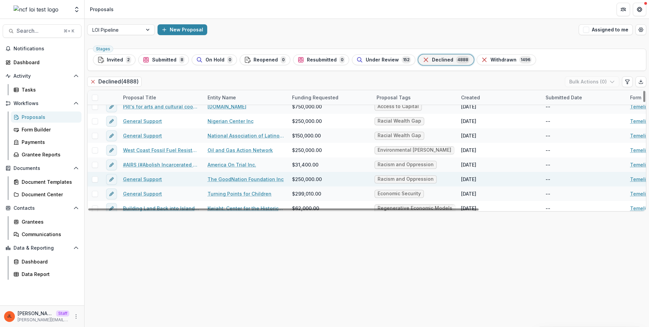
scroll to position [138, 0]
click at [142, 177] on link "General Support" at bounding box center [142, 177] width 39 height 7
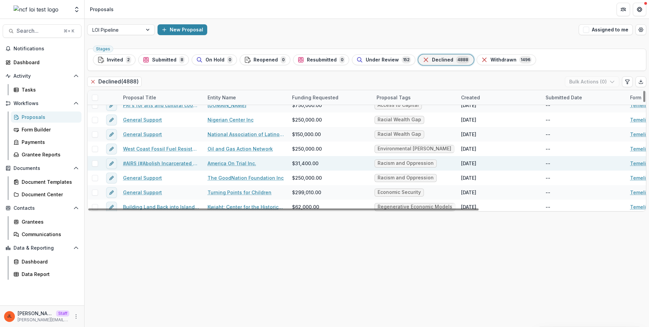
click at [143, 161] on link "#AIRS (#Abolish Incarcerated Reality Shows) campaign" at bounding box center [161, 163] width 76 height 7
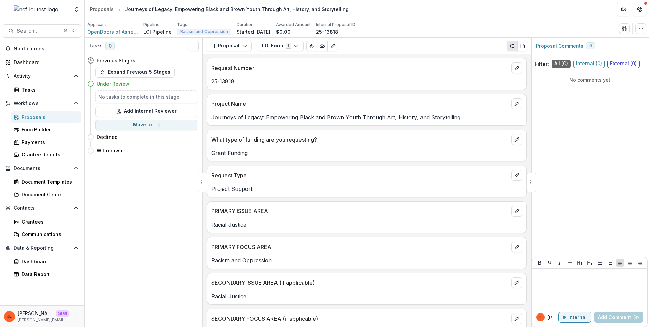
click at [595, 92] on div "No comments yet" at bounding box center [590, 163] width 116 height 178
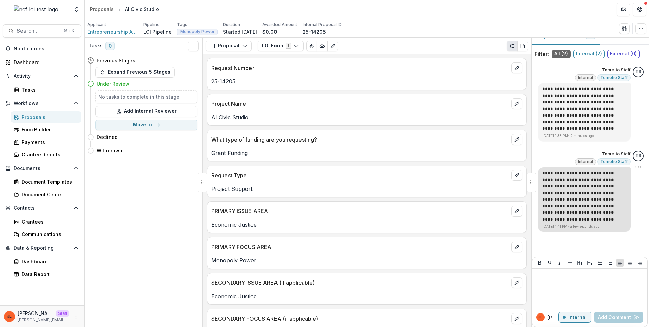
scroll to position [10, 0]
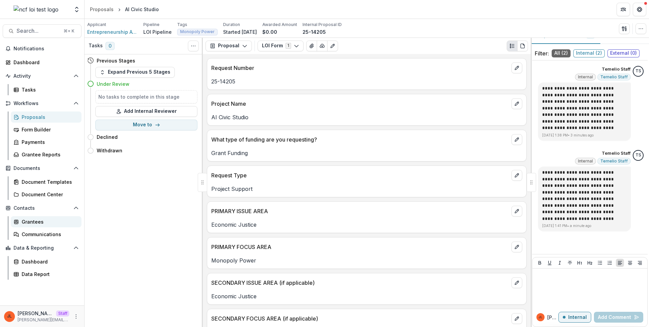
click at [35, 223] on div "Grantees" at bounding box center [49, 221] width 54 height 7
click at [153, 186] on div "Tasks 0 Show Cancelled Tasks Previous Stages Expand Previous 5 Stages Under Rev…" at bounding box center [143, 183] width 118 height 290
click at [29, 89] on div "Tasks" at bounding box center [49, 89] width 54 height 7
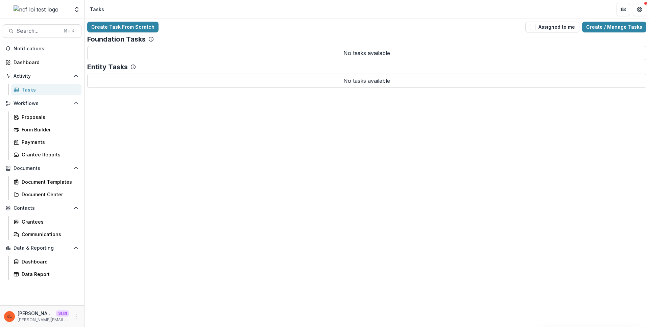
click at [241, 103] on div "Create Task From Scratch Assigned to me Create / Manage Tasks Foundation Tasks …" at bounding box center [366, 173] width 564 height 308
click at [614, 26] on link "Create / Manage Tasks" at bounding box center [614, 27] width 64 height 11
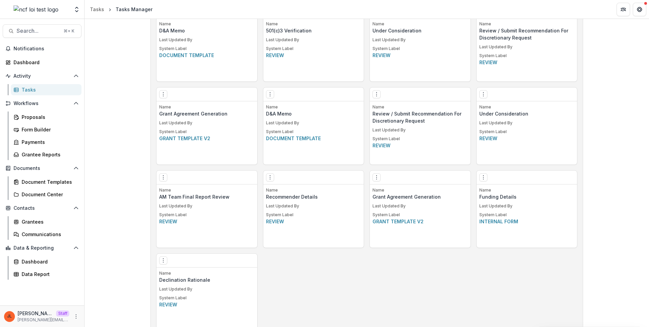
scroll to position [989, 0]
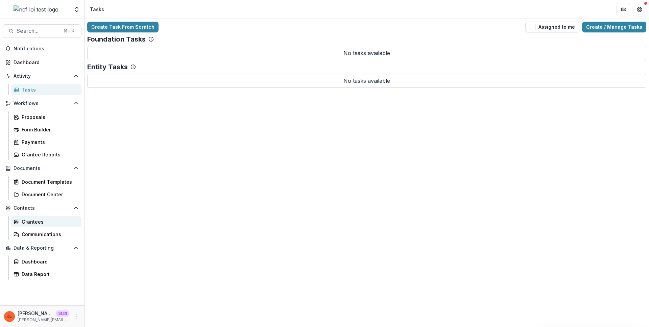
click at [70, 222] on div "Grantees" at bounding box center [49, 221] width 54 height 7
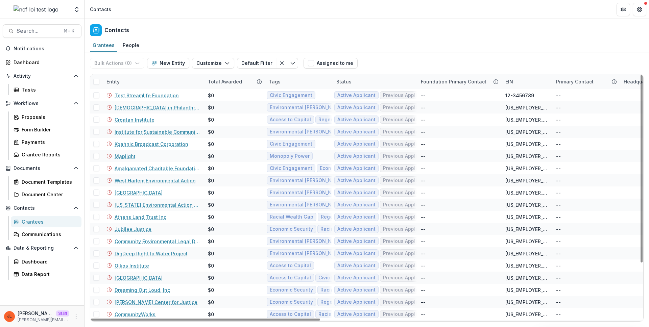
click at [160, 83] on div "Entity" at bounding box center [152, 81] width 101 height 15
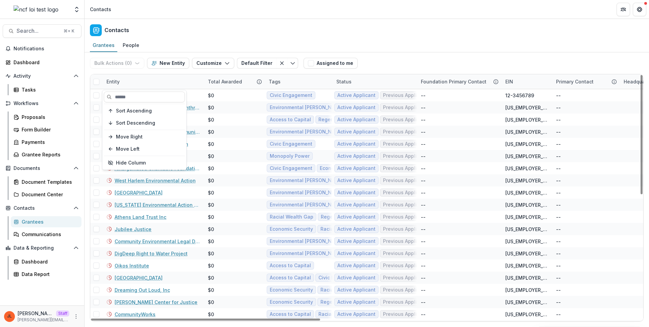
click at [192, 88] on div "Entity" at bounding box center [152, 81] width 101 height 15
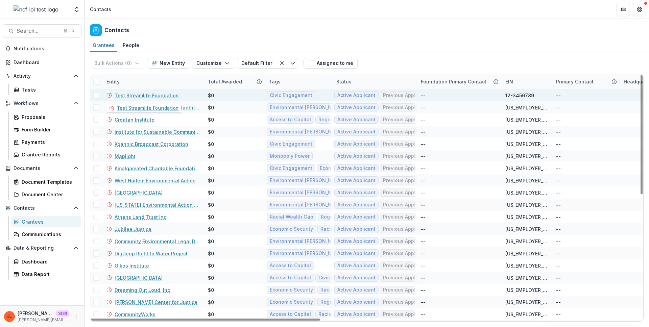
click at [143, 92] on link "Test Streamlife Foundation" at bounding box center [147, 95] width 64 height 7
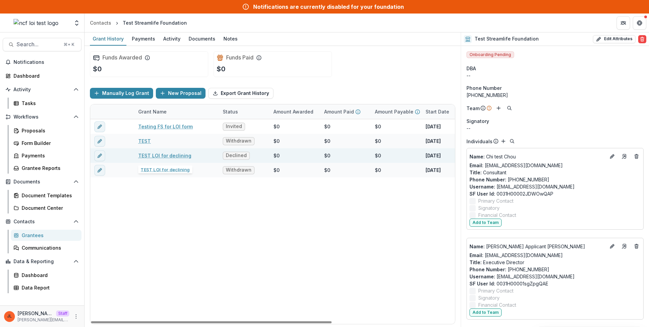
click at [180, 157] on link "TEST LOI for declining" at bounding box center [164, 155] width 53 height 7
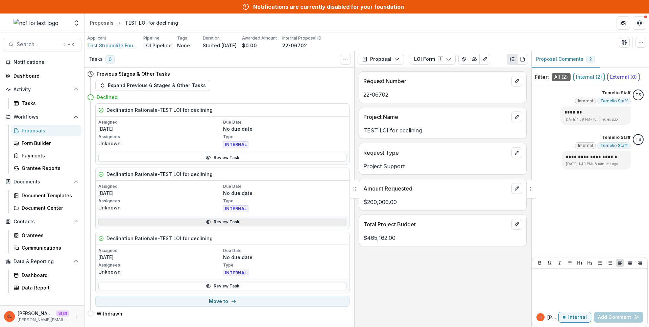
click at [227, 223] on link "Review Task" at bounding box center [222, 222] width 248 height 8
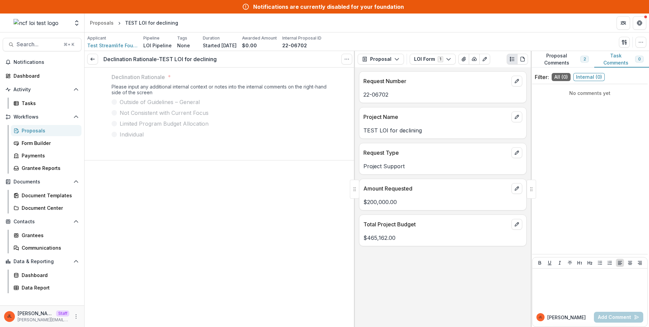
click at [164, 104] on span "Outside of Guidelines – General" at bounding box center [160, 102] width 80 height 8
click at [155, 124] on span "Limited Program Budget Allocation" at bounding box center [164, 124] width 89 height 8
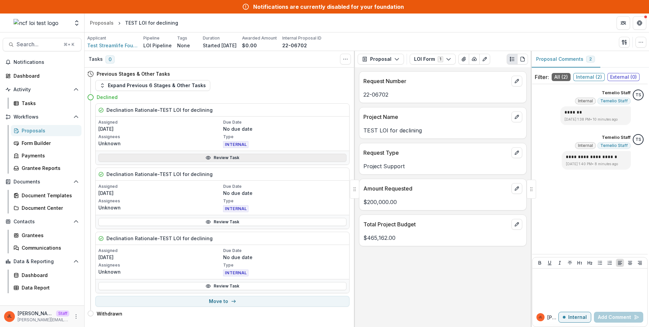
click at [247, 159] on link "Review Task" at bounding box center [222, 158] width 248 height 8
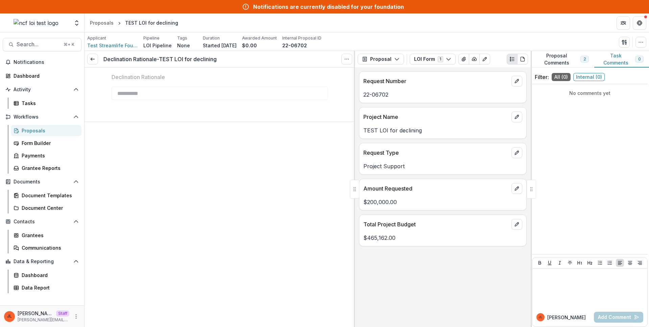
click at [154, 104] on div "**********" at bounding box center [220, 89] width 216 height 43
click at [89, 60] on link at bounding box center [92, 59] width 11 height 11
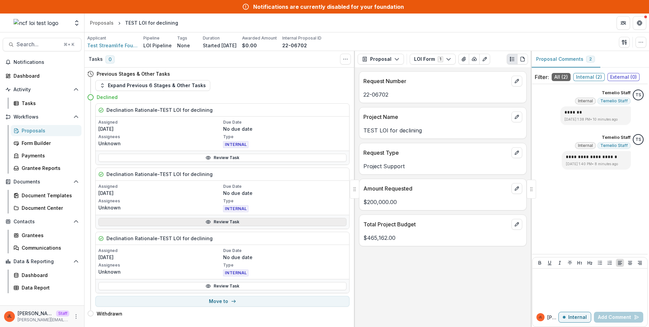
click at [223, 220] on link "Review Task" at bounding box center [222, 222] width 248 height 8
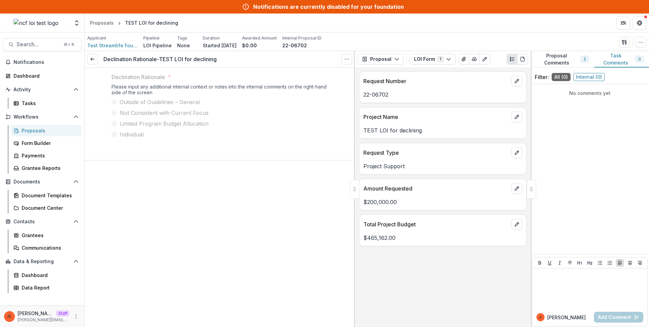
click at [185, 116] on span "Not Consistent with Current Focus" at bounding box center [164, 113] width 89 height 8
click at [95, 65] on div "Declination Rationale-TEST LOI for declining View task Reopen Task" at bounding box center [219, 59] width 270 height 17
click at [93, 62] on link at bounding box center [92, 59] width 11 height 11
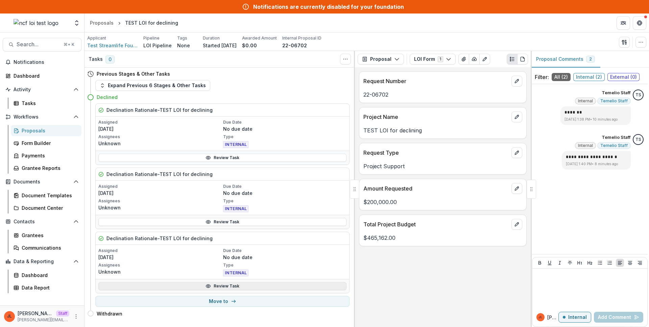
click at [234, 283] on link "Review Task" at bounding box center [222, 286] width 248 height 8
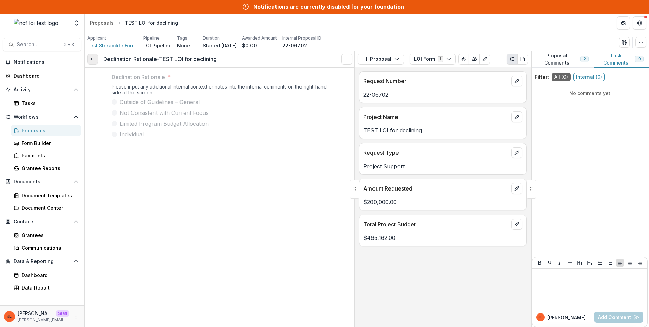
click at [96, 61] on link at bounding box center [92, 59] width 11 height 11
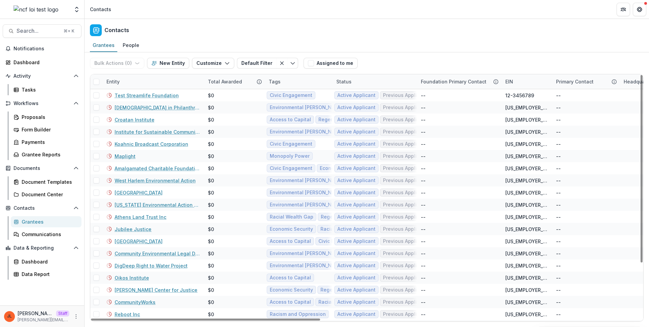
click at [139, 83] on div "Entity" at bounding box center [152, 81] width 101 height 15
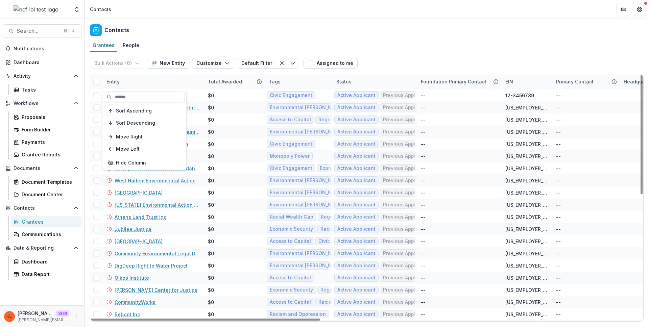
click at [137, 93] on input at bounding box center [144, 97] width 81 height 11
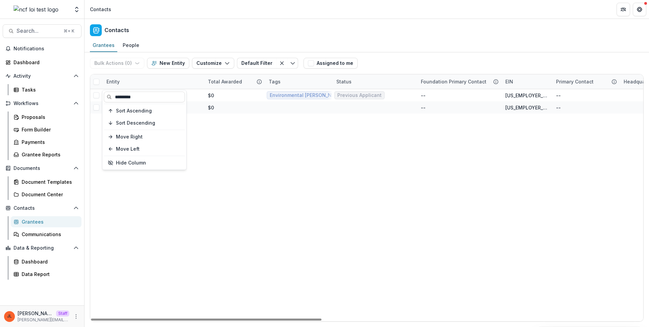
type input "*********"
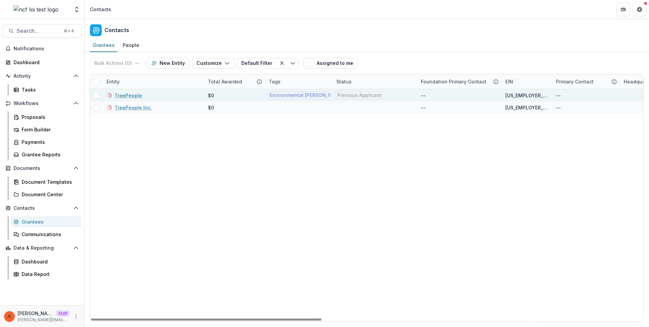
click at [136, 97] on link "TreePeople" at bounding box center [128, 95] width 27 height 7
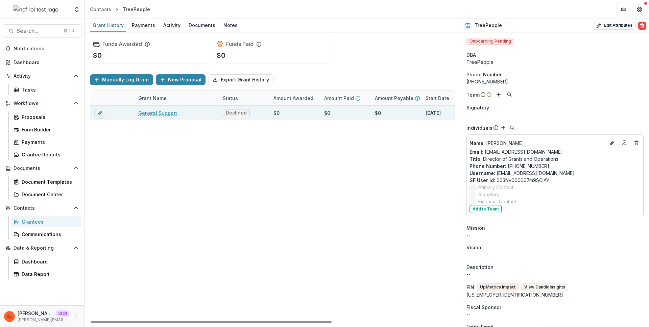
click at [148, 108] on div "General Support" at bounding box center [176, 113] width 76 height 15
click at [150, 111] on link "General Support" at bounding box center [157, 112] width 39 height 7
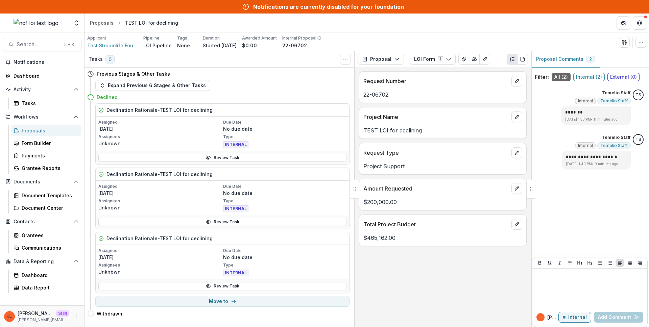
click at [413, 302] on div "Request Number 22-06702 Project Name TEST LOI for declining Request Type Projec…" at bounding box center [443, 197] width 176 height 260
click at [263, 283] on link "Review Task" at bounding box center [222, 286] width 248 height 8
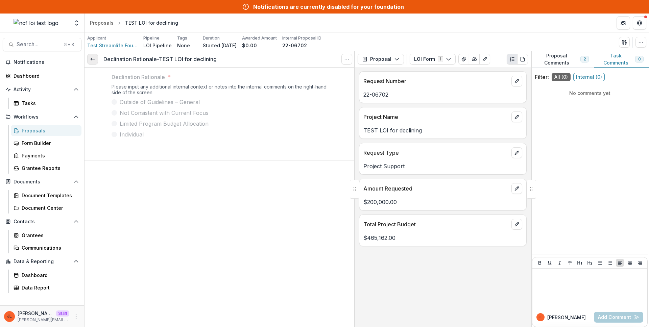
click at [92, 54] on link at bounding box center [92, 59] width 11 height 11
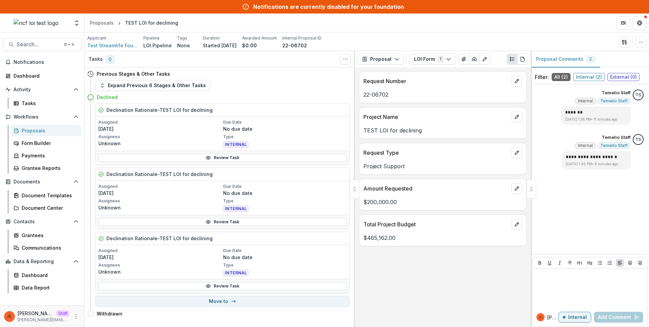
drag, startPoint x: 419, startPoint y: 266, endPoint x: 420, endPoint y: 263, distance: 3.4
click at [419, 266] on div "Request Number 22-06702 Project Name TEST LOI for declining Request Type Projec…" at bounding box center [443, 197] width 176 height 260
click at [28, 106] on div "Tasks" at bounding box center [49, 103] width 54 height 7
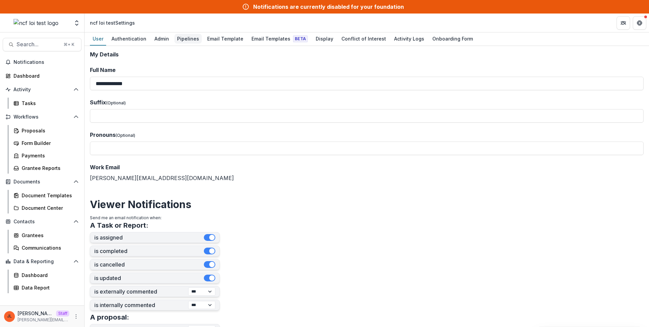
click at [183, 39] on div "Pipelines" at bounding box center [187, 39] width 27 height 10
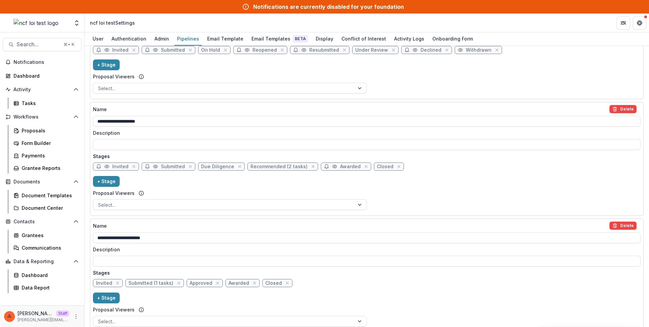
scroll to position [203, 0]
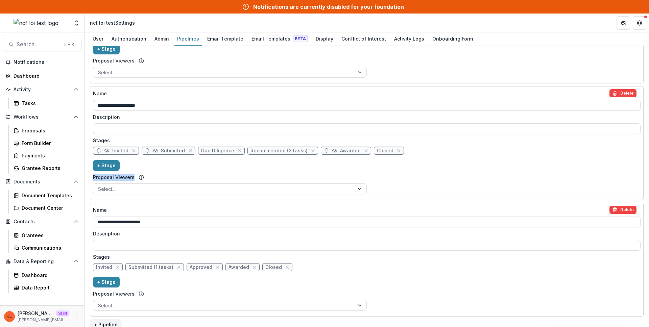
click at [275, 167] on div "**********" at bounding box center [366, 143] width 547 height 108
click at [275, 152] on span "Recommended (2 tasks)" at bounding box center [278, 151] width 57 height 6
select select "********"
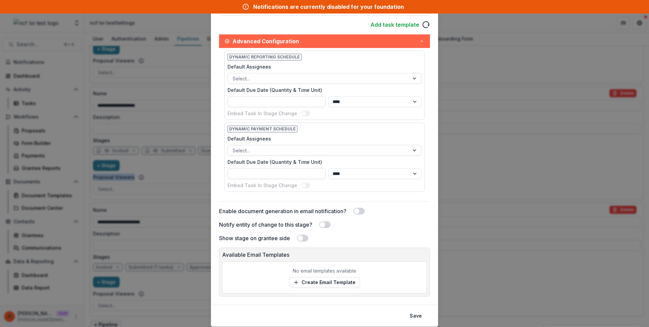
scroll to position [237, 0]
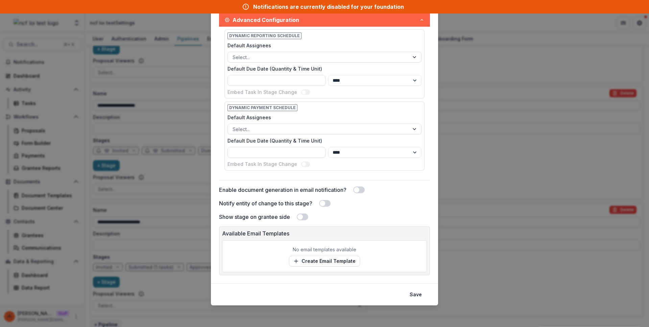
click at [480, 148] on div "**********" at bounding box center [324, 163] width 649 height 327
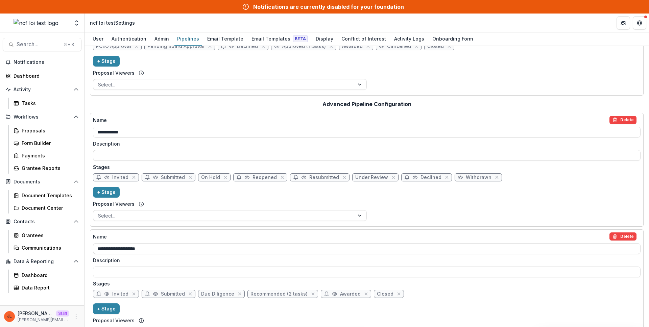
scroll to position [0, 0]
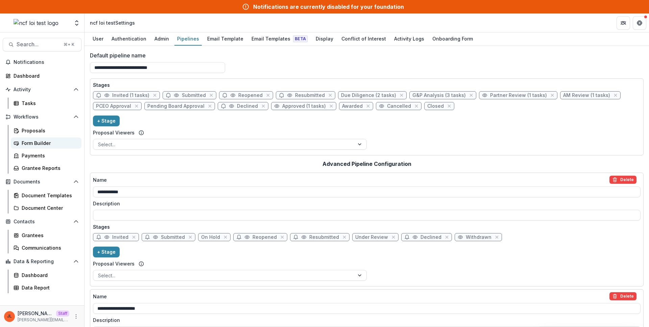
click at [32, 139] on link "Form Builder" at bounding box center [46, 143] width 71 height 11
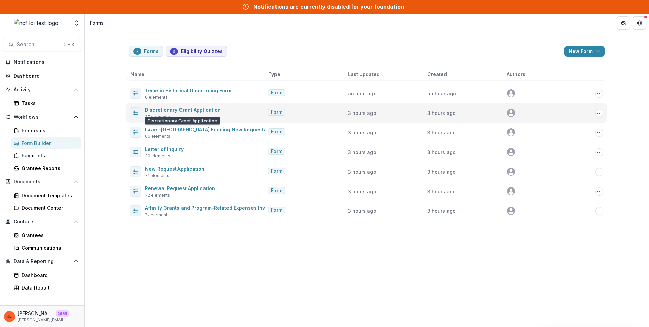
click at [214, 108] on link "Discretionary Grant Application" at bounding box center [183, 110] width 76 height 6
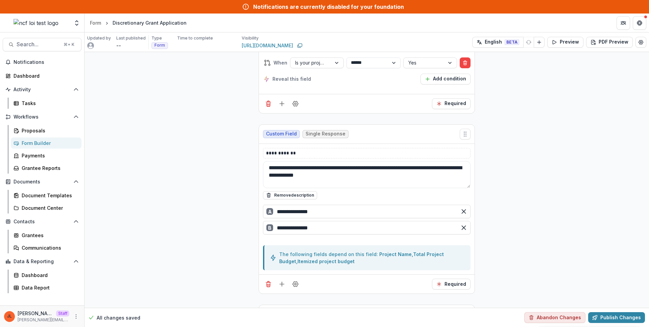
scroll to position [2400, 0]
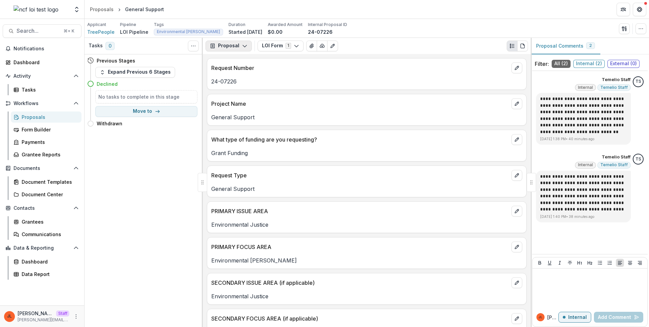
click at [244, 50] on button "Proposal" at bounding box center [228, 46] width 46 height 11
click at [346, 114] on p "General Support" at bounding box center [366, 117] width 311 height 8
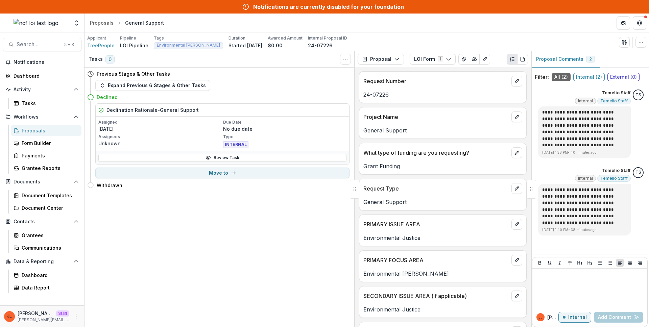
click at [279, 225] on div "Tasks 0 Show Cancelled Tasks Previous Stages & Other Tasks Expand Previous 6 St…" at bounding box center [219, 189] width 270 height 276
click at [236, 160] on link "Review Task" at bounding box center [222, 158] width 248 height 8
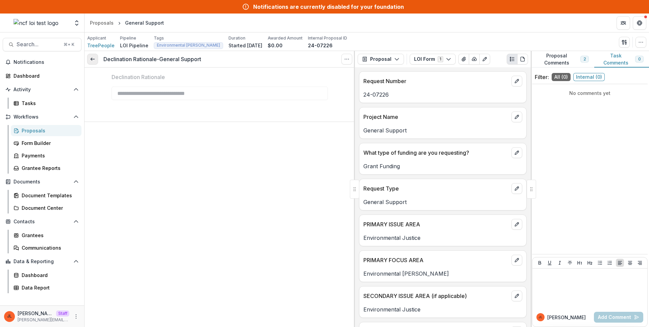
click at [94, 63] on link at bounding box center [92, 59] width 11 height 11
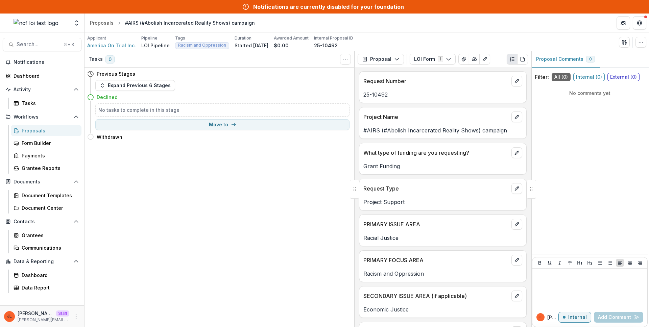
click at [439, 176] on div "Request Number 25-10492 Project Name #AIRS (#Abolish Incarcerated Reality Shows…" at bounding box center [443, 197] width 176 height 260
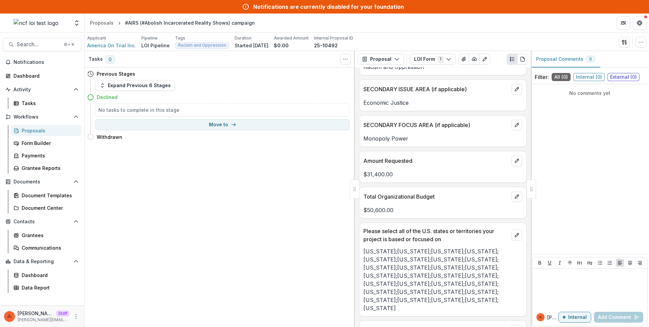
scroll to position [225, 0]
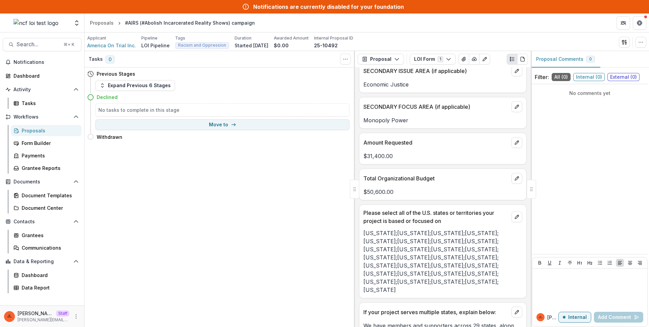
click at [464, 124] on p "Monopoly Power" at bounding box center [442, 120] width 159 height 8
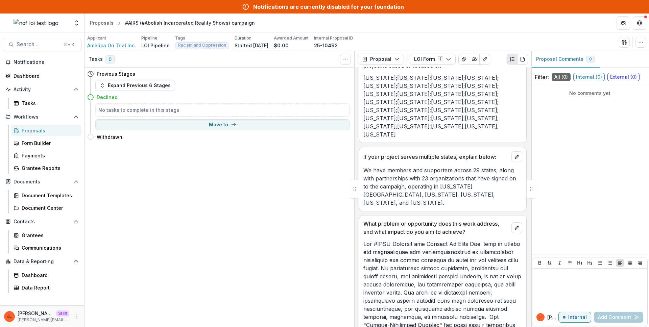
scroll to position [213, 0]
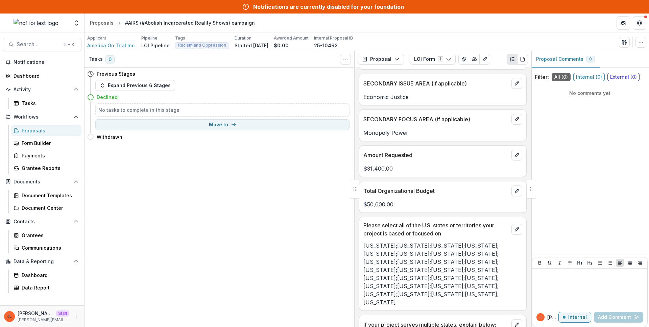
click at [288, 177] on div "Tasks 0 Show Cancelled Tasks Previous Stages Expand Previous 6 Stages Declined …" at bounding box center [219, 189] width 270 height 276
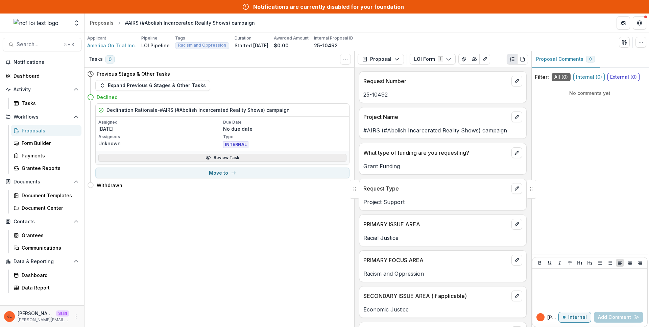
click at [234, 155] on link "Review Task" at bounding box center [222, 158] width 248 height 8
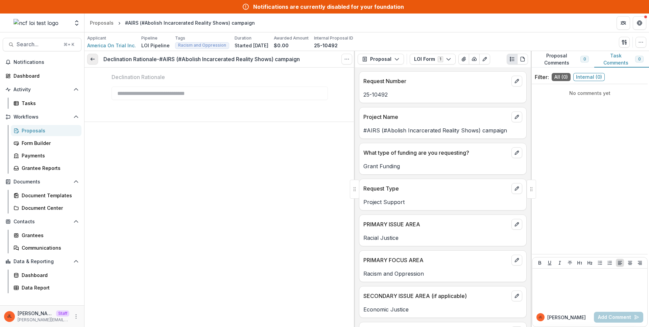
click at [92, 57] on icon at bounding box center [92, 58] width 5 height 5
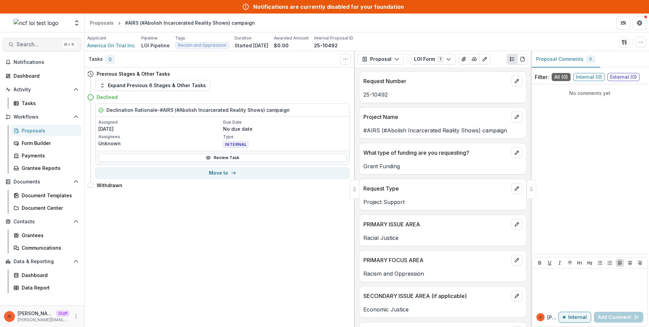
click at [31, 47] on span "Search..." at bounding box center [38, 44] width 43 height 6
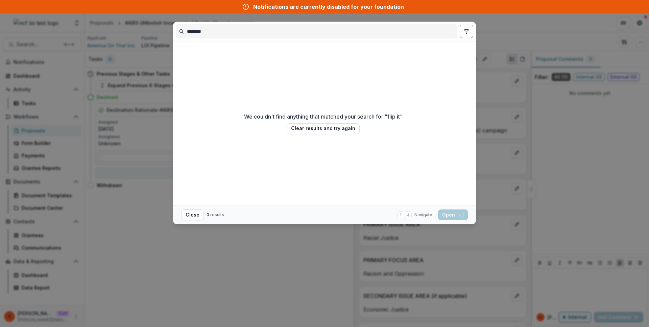
type input "*******"
click at [237, 242] on div "******* We couldn't find anything that matched your search for " flip it " Clea…" at bounding box center [324, 163] width 649 height 327
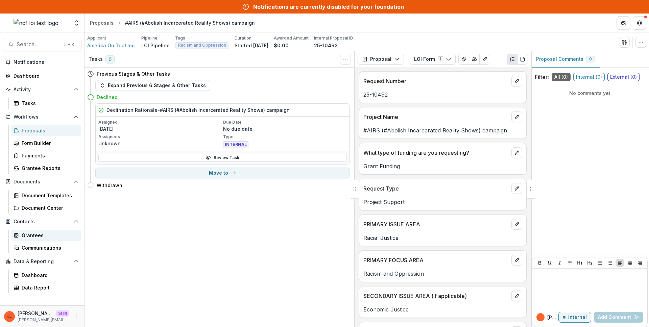
click at [32, 231] on link "Grantees" at bounding box center [46, 235] width 71 height 11
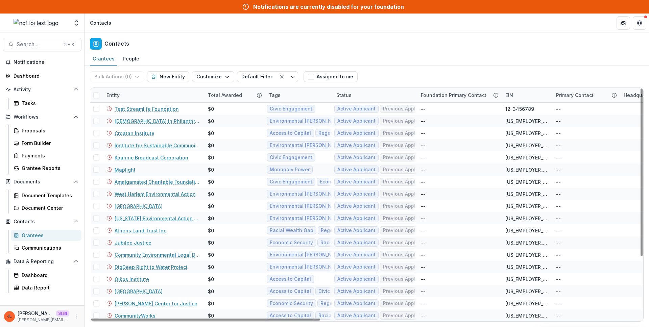
click at [132, 98] on div "Entity" at bounding box center [152, 95] width 101 height 15
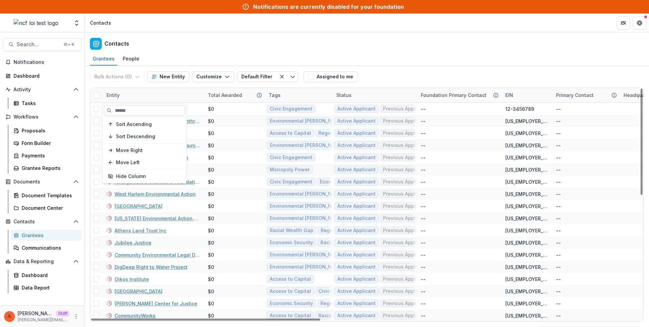
click at [132, 108] on input at bounding box center [144, 110] width 81 height 11
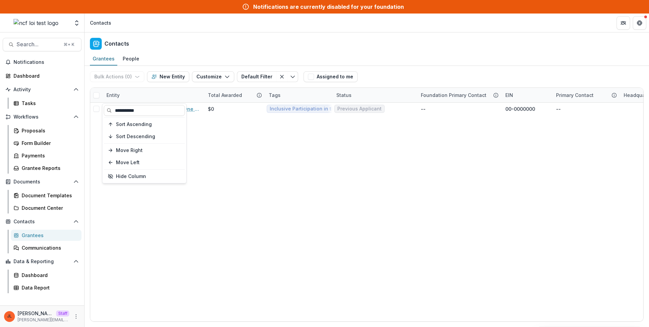
type input "**********"
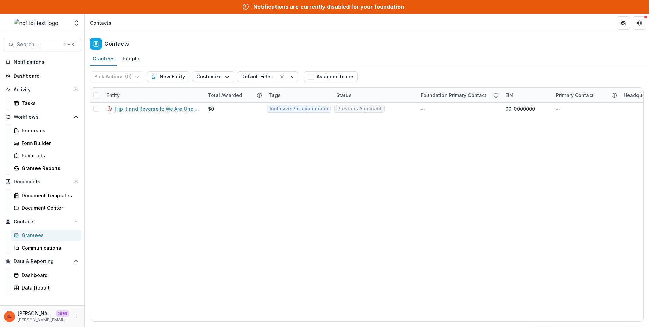
click at [218, 41] on div "Contacts" at bounding box center [366, 42] width 564 height 20
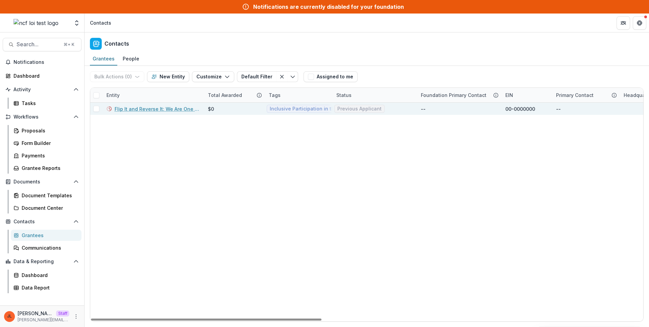
click at [180, 112] on link "Flip It and Reverse It: We Are One with All There Is" at bounding box center [157, 108] width 85 height 7
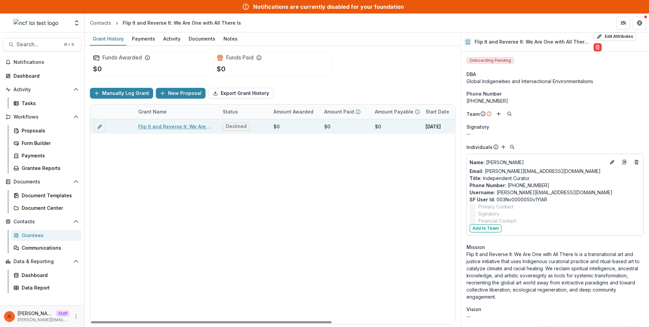
click at [177, 126] on link "Flip It and Reverse It: We Are One with All There Is" at bounding box center [176, 126] width 76 height 7
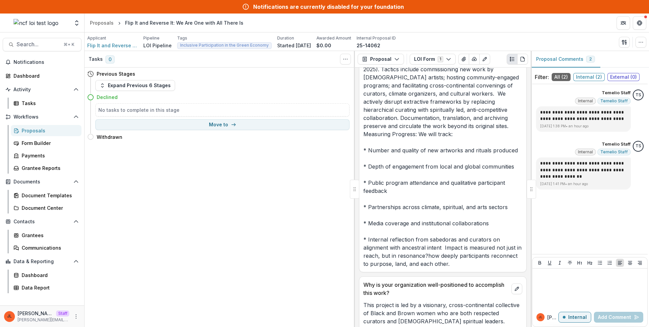
scroll to position [875, 0]
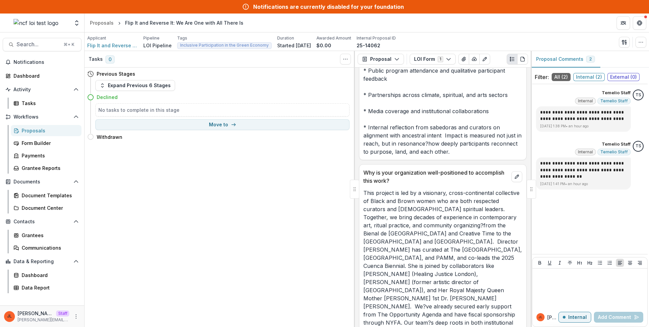
click at [475, 229] on p "This project is led by a visionary, cross-continental collective of Black and B…" at bounding box center [442, 270] width 159 height 162
click at [432, 189] on p "This project is led by a visionary, cross-continental collective of Black and B…" at bounding box center [442, 270] width 159 height 162
click at [431, 189] on p "This project is led by a visionary, cross-continental collective of Black and B…" at bounding box center [442, 270] width 159 height 162
click at [480, 207] on p "This project is led by a visionary, cross-continental collective of Black and B…" at bounding box center [442, 270] width 159 height 162
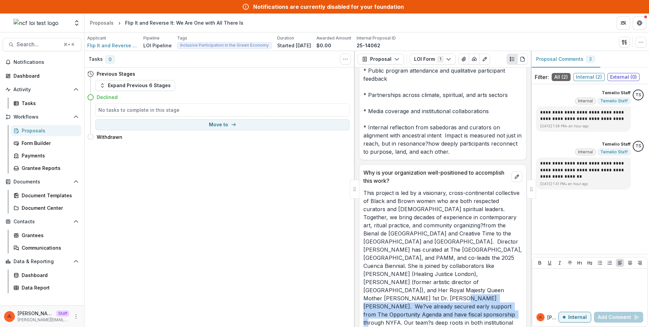
drag, startPoint x: 382, startPoint y: 275, endPoint x: 413, endPoint y: 292, distance: 36.3
click at [413, 292] on p "This project is led by a visionary, cross-continental collective of Black and B…" at bounding box center [442, 270] width 159 height 162
copy p "We?ve already secured early support from The Opportunity Agenda and have fiscal…"
